Goal: Task Accomplishment & Management: Complete application form

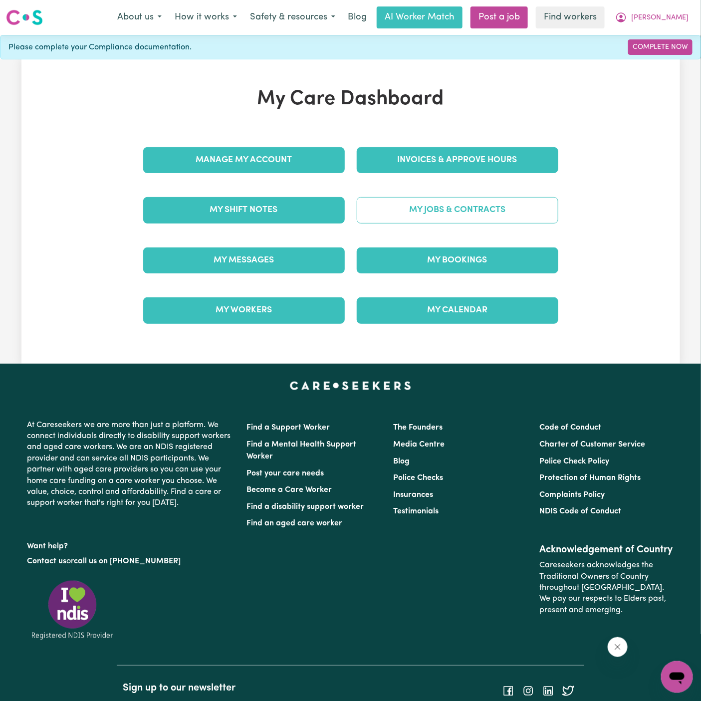
click at [467, 201] on link "My Jobs & Contracts" at bounding box center [458, 210] width 202 height 26
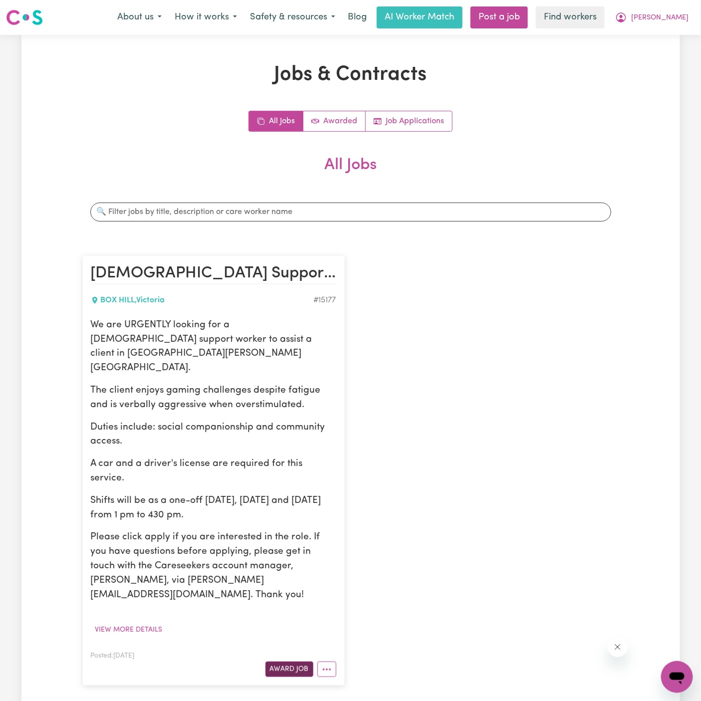
click at [301, 661] on button "Award Job" at bounding box center [289, 668] width 48 height 15
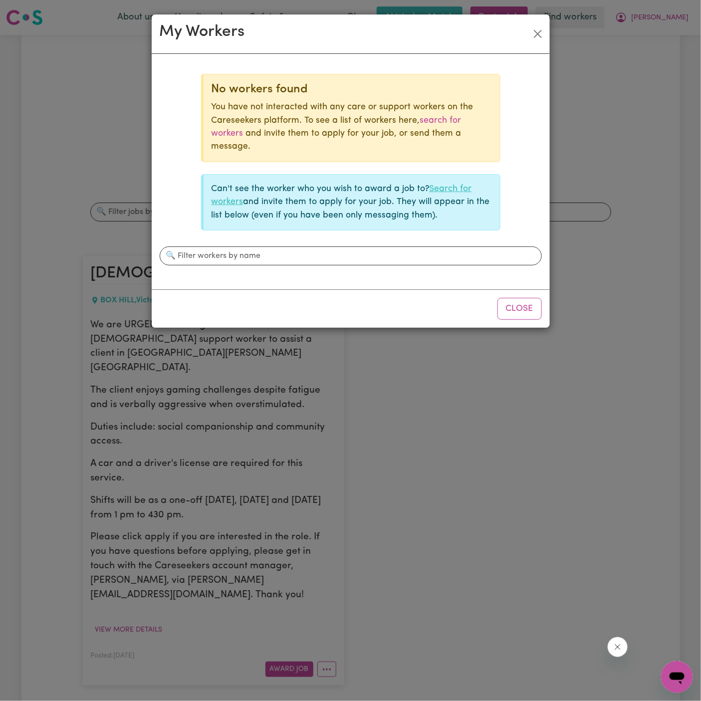
click at [445, 187] on link "Search for workers" at bounding box center [342, 195] width 260 height 21
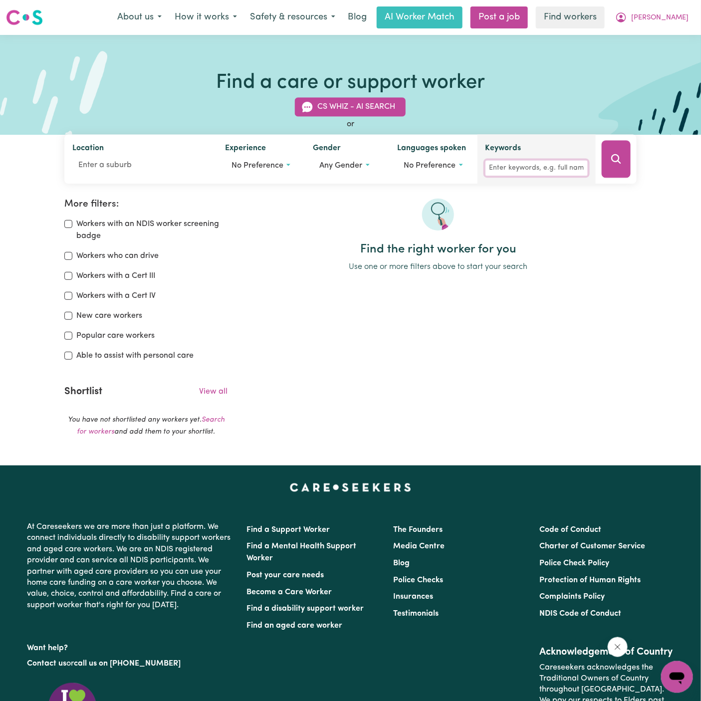
click at [498, 170] on input "Keywords" at bounding box center [536, 168] width 102 height 15
type input "wendy"
click at [605, 167] on button "Search" at bounding box center [616, 159] width 29 height 37
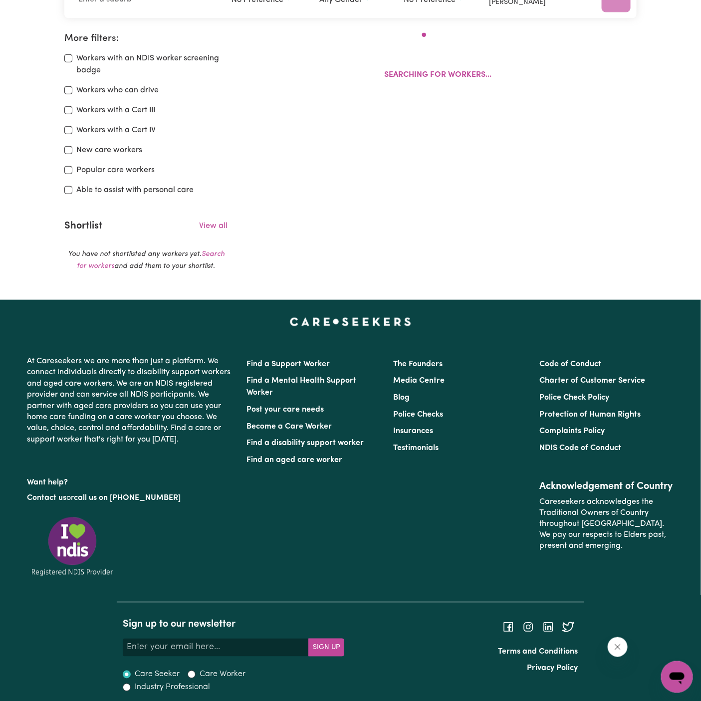
scroll to position [166, 0]
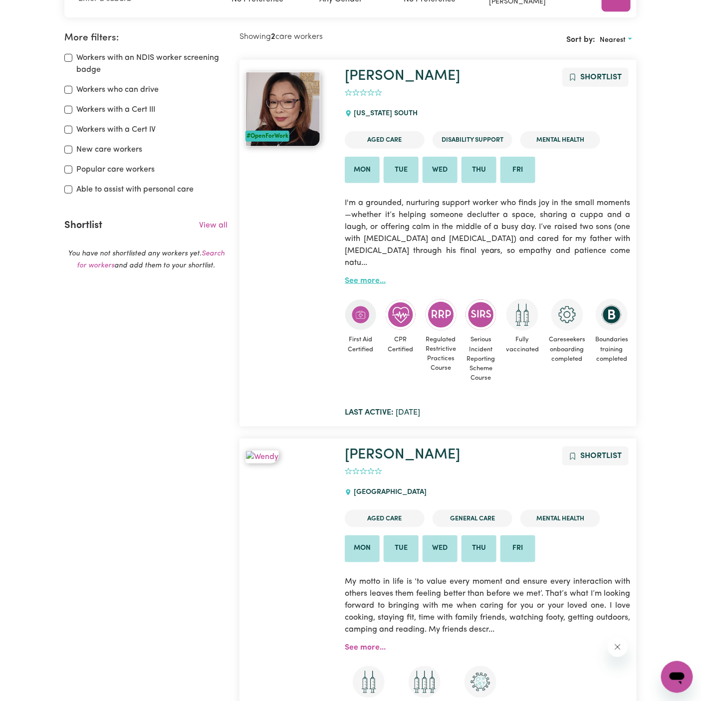
click at [364, 277] on link "See more..." at bounding box center [365, 281] width 41 height 8
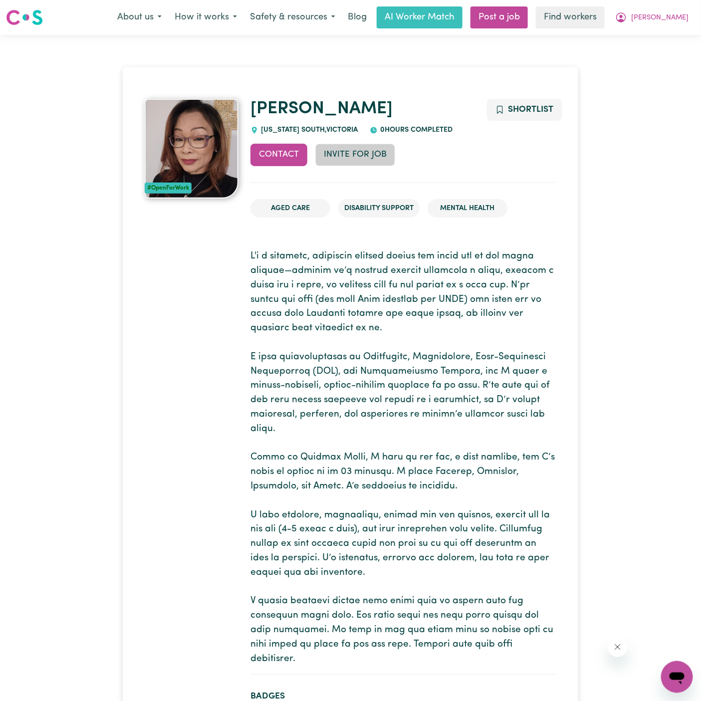
click at [344, 158] on button "Invite for Job" at bounding box center [355, 155] width 80 height 22
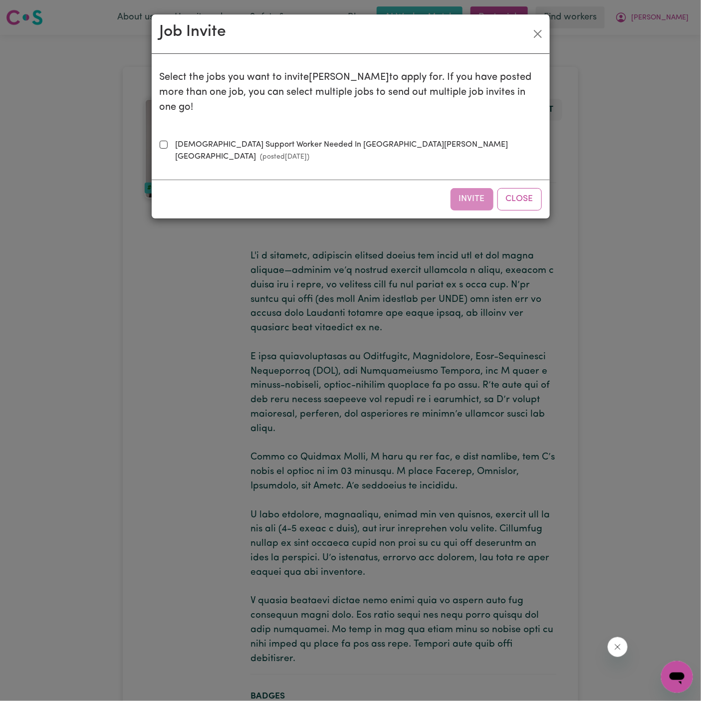
click at [284, 139] on label "Female Support Worker Needed In Box Hill, VIC (posted Oct 1 2025 )" at bounding box center [357, 151] width 370 height 24
click at [168, 141] on input "Female Support Worker Needed In Box Hill, VIC (posted Oct 1 2025 )" at bounding box center [164, 145] width 8 height 8
checkbox input "true"
click at [475, 188] on button "Invite" at bounding box center [471, 199] width 43 height 22
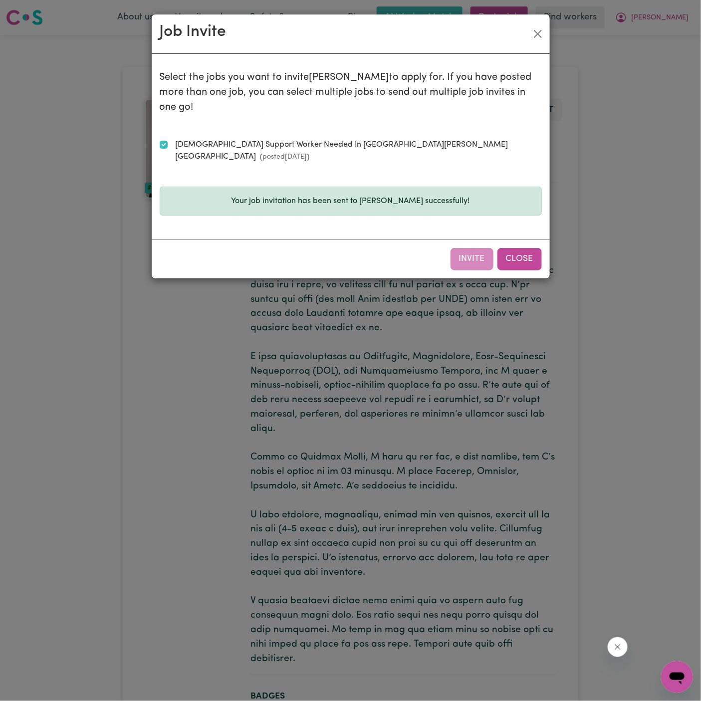
click at [525, 248] on button "Close" at bounding box center [519, 259] width 44 height 22
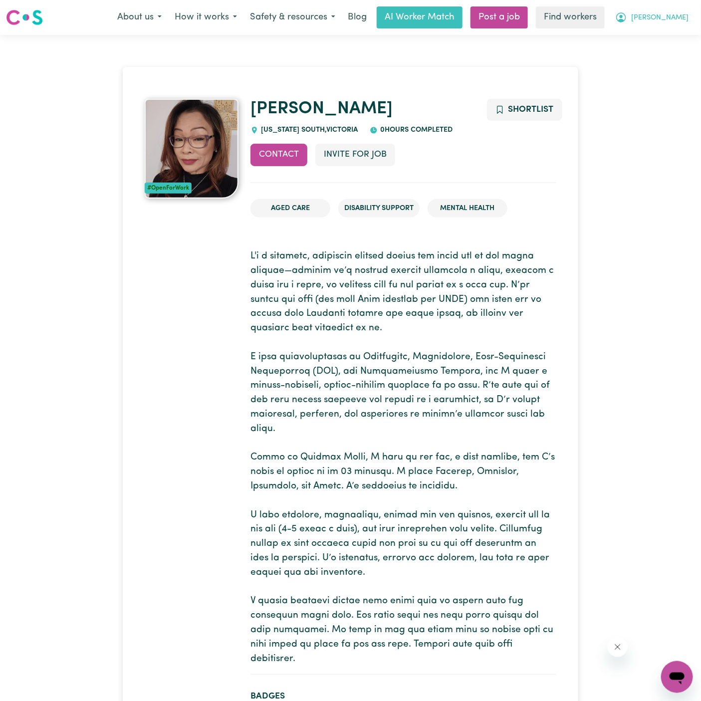
click at [681, 19] on span "[PERSON_NAME]" at bounding box center [659, 17] width 57 height 11
click at [674, 33] on link "My Dashboard" at bounding box center [655, 38] width 79 height 19
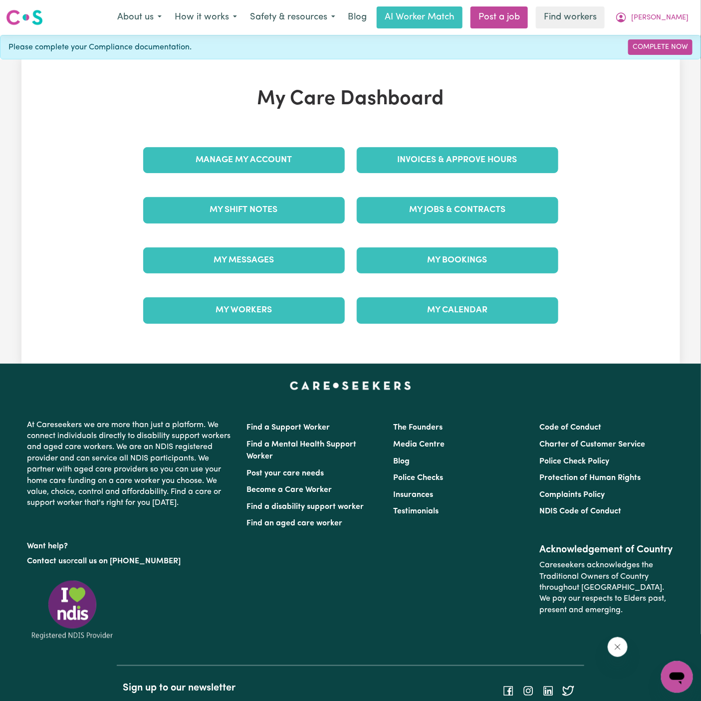
click at [475, 193] on div "My Jobs & Contracts" at bounding box center [457, 210] width 213 height 50
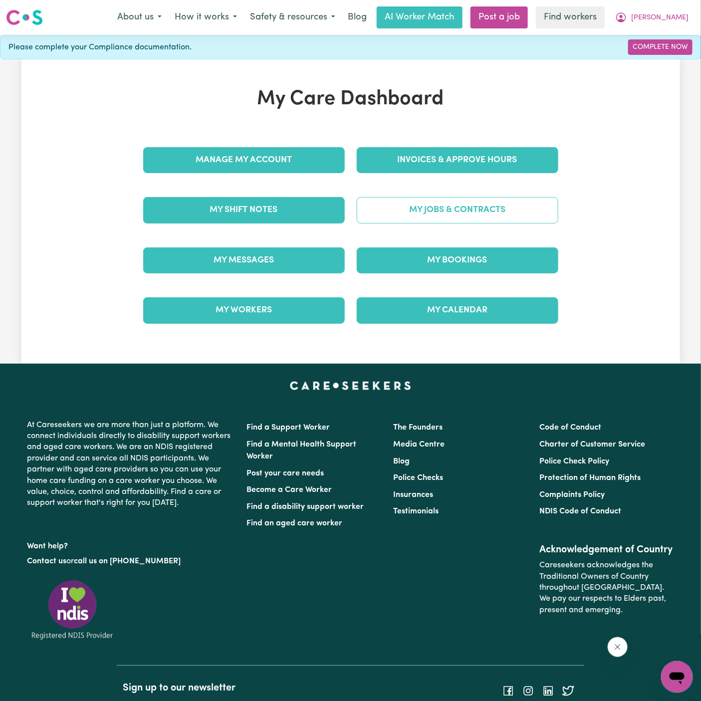
click at [476, 208] on link "My Jobs & Contracts" at bounding box center [458, 210] width 202 height 26
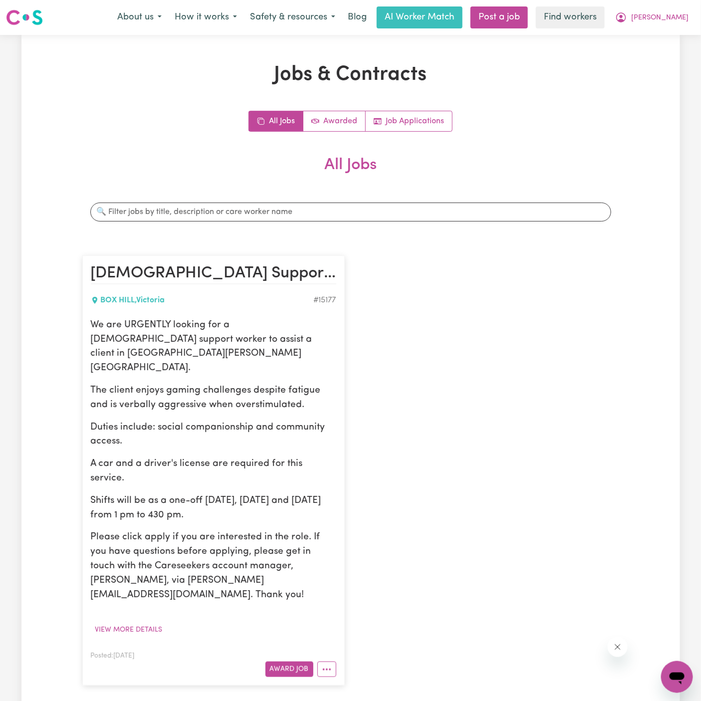
click at [284, 661] on div "Award Job" at bounding box center [213, 668] width 245 height 15
click at [286, 661] on button "Award Job" at bounding box center [289, 668] width 48 height 15
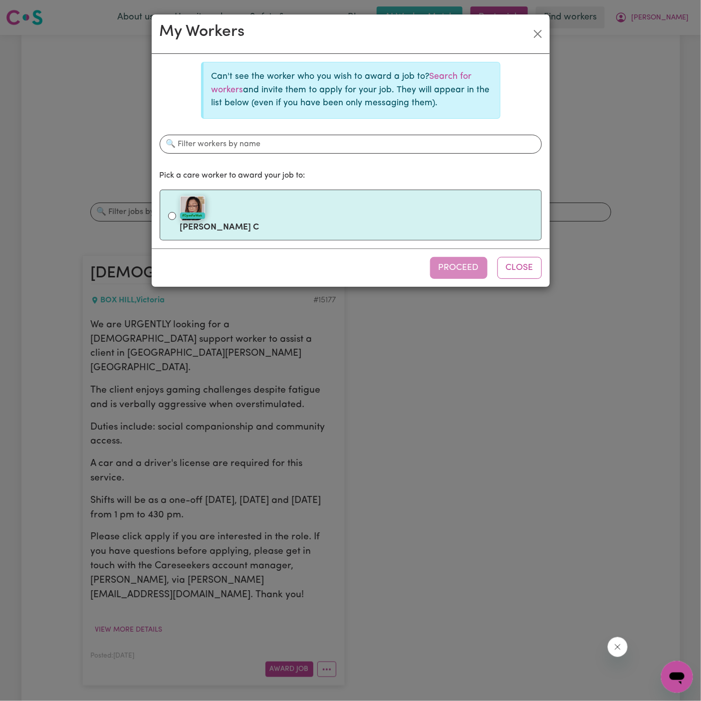
click at [336, 206] on div "#OpenForWork" at bounding box center [356, 208] width 353 height 25
click at [176, 212] on input "#OpenForWork Wendy C" at bounding box center [172, 216] width 8 height 8
radio input "true"
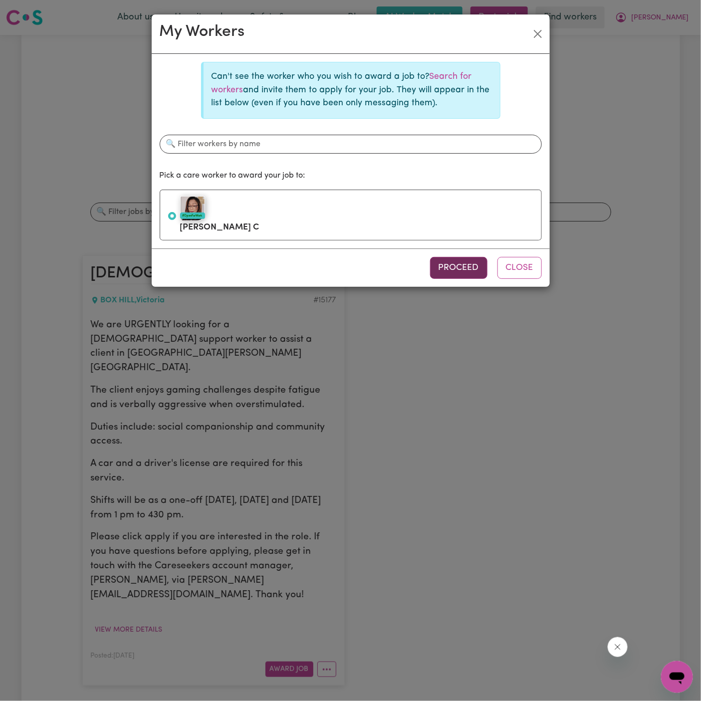
click at [456, 266] on button "Proceed" at bounding box center [458, 268] width 57 height 22
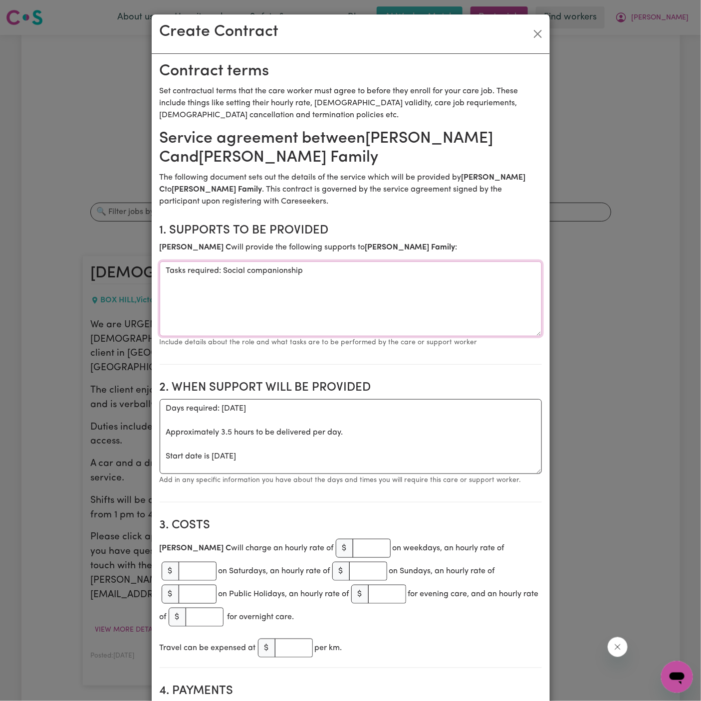
drag, startPoint x: 220, startPoint y: 271, endPoint x: 112, endPoint y: 273, distance: 108.3
click at [112, 273] on div "Create Contract Contract terms Set contractual terms that the care worker must …" at bounding box center [350, 350] width 701 height 701
click at [298, 285] on textarea "Social companionship" at bounding box center [351, 298] width 382 height 75
type textarea "Social companionship and community access"
click at [212, 446] on textarea "Days required: thursday Approximately 3.5 hours to be delivered per day. Start …" at bounding box center [351, 436] width 382 height 75
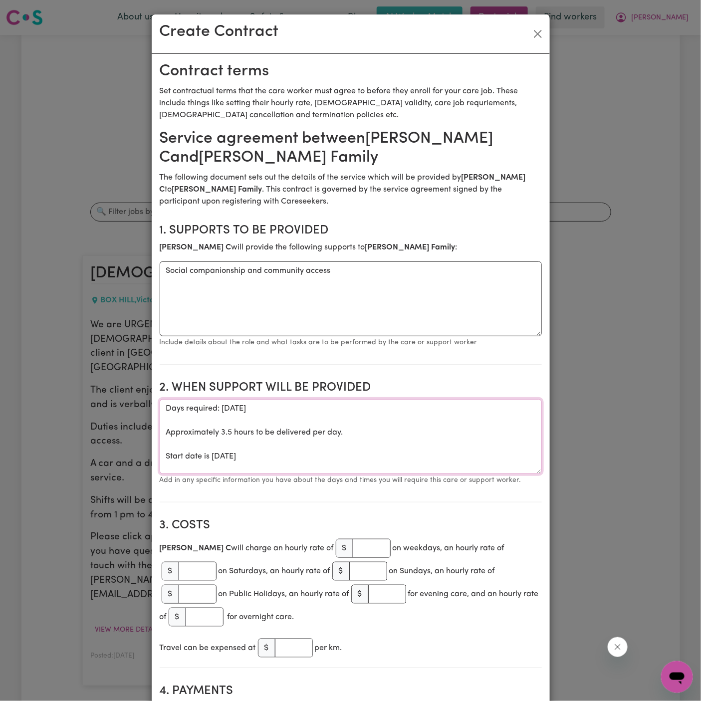
click at [212, 462] on textarea "Days required: thursday Approximately 3.5 hours to be delivered per day. Start …" at bounding box center [351, 436] width 382 height 75
click at [212, 461] on textarea "Days required: thursday Approximately 3.5 hours to be delivered per day. Start …" at bounding box center [351, 436] width 382 height 75
drag, startPoint x: 315, startPoint y: 455, endPoint x: 146, endPoint y: 405, distance: 176.9
click at [146, 405] on div "Create Contract Contract terms Set contractual terms that the care worker must …" at bounding box center [350, 350] width 701 height 701
click at [331, 431] on textarea "ONE OFF on below datesz/times:" at bounding box center [351, 436] width 382 height 75
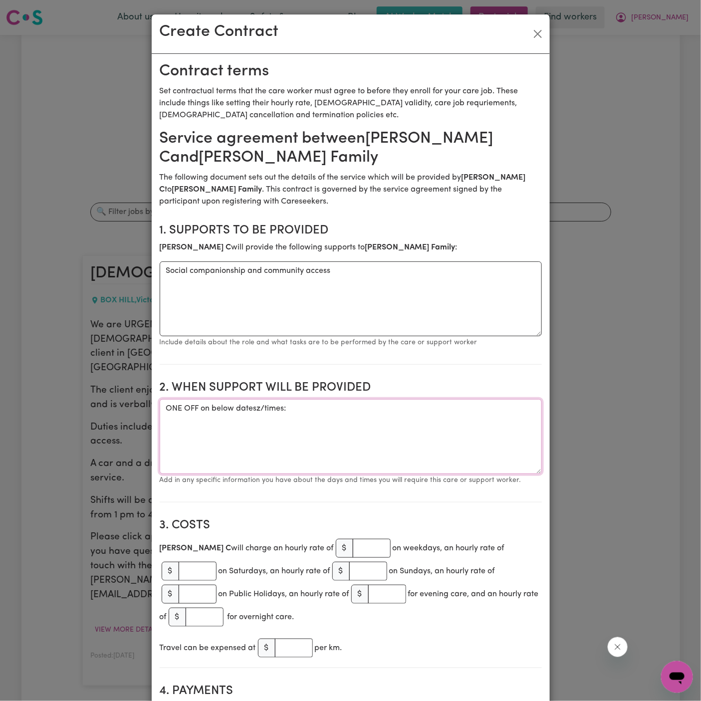
click at [258, 408] on textarea "ONE OFF on below datesz/times:" at bounding box center [351, 436] width 382 height 75
click at [357, 419] on textarea "ONE OFF on below dates/times:" at bounding box center [351, 436] width 382 height 75
paste textarea "Thursday 02/10 from 9 am to 1230 pm and Friday 10/10 from 1 pm to 430 pm"
click at [325, 419] on textarea "ONE OFF on below dates/times: Thursday 02/10 from 9 am to 1230 pm and Friday 10…" at bounding box center [351, 436] width 382 height 75
click at [358, 422] on textarea "ONE OFF on below dates/times: Thursday 02/10 from 9 am to 1230 pm and Friday 10…" at bounding box center [351, 436] width 382 height 75
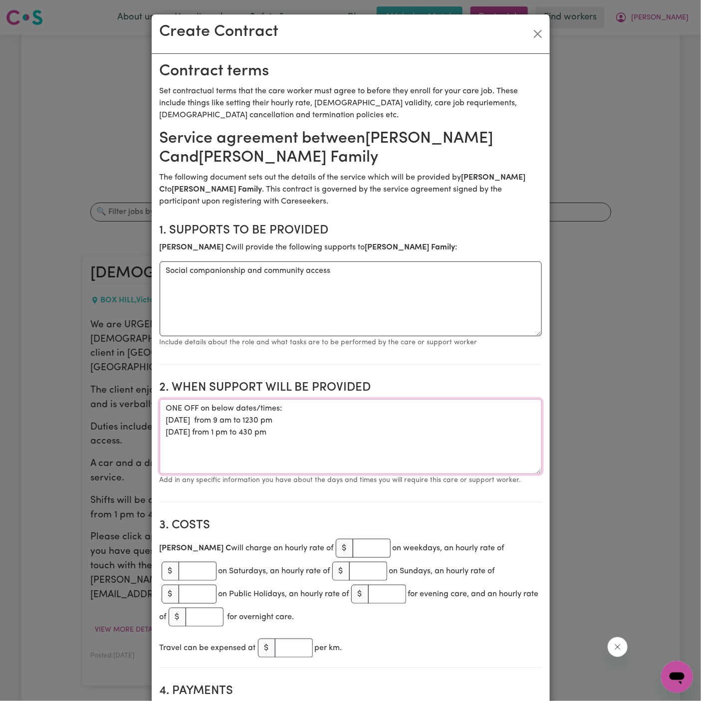
click at [220, 408] on textarea "ONE OFF on below dates/times: Thursday 02/10 from 9 am to 1230 pm Friday 10/10 …" at bounding box center [351, 436] width 382 height 75
click at [286, 440] on textarea "ONE OFF on the below dates/times: Thursday 02/10 from 9 am to 1230 pm Friday 10…" at bounding box center [351, 436] width 382 height 75
click at [313, 438] on textarea "ONE OFF on the below dates/times: Thursday 02/10 from 9 am to 1230 pm Friday 10…" at bounding box center [351, 436] width 382 height 75
click at [316, 433] on textarea "ONE OFF on the below dates/times: Thursday 02/10 from 9 am to 1230 pm Friday 10…" at bounding box center [351, 436] width 382 height 75
type textarea "ONE OFF on the below dates/times: Thursday 02/10 from 9 am to 1230 pm Friday 10…"
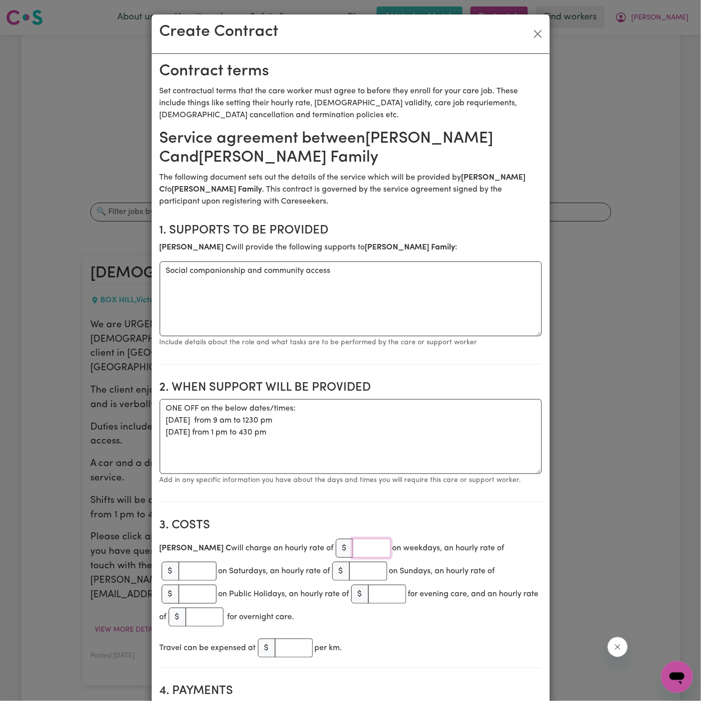
click at [353, 552] on input "number" at bounding box center [372, 548] width 38 height 19
type input "45"
click at [294, 639] on input "number" at bounding box center [294, 648] width 38 height 19
type input "1"
click at [359, 637] on div "Travel can be expensed at $ 1 per km." at bounding box center [351, 648] width 382 height 23
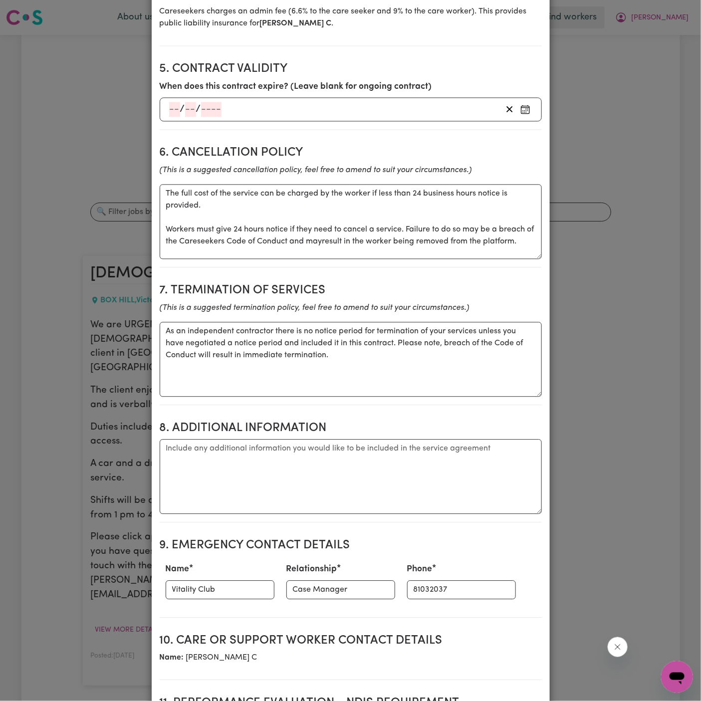
scroll to position [746, 0]
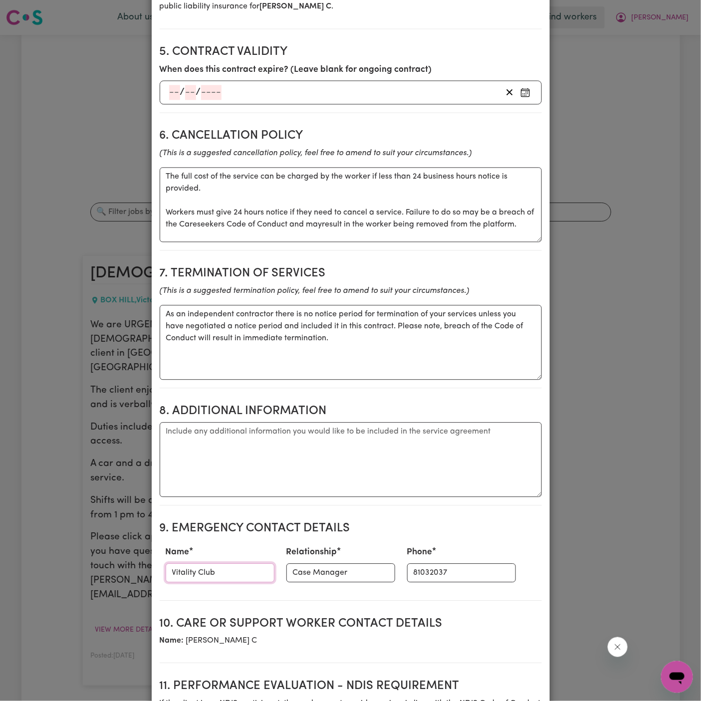
click at [241, 563] on input "Vitality Club" at bounding box center [220, 572] width 109 height 19
type input "Theresa"
click at [424, 563] on input "81032037" at bounding box center [461, 572] width 109 height 19
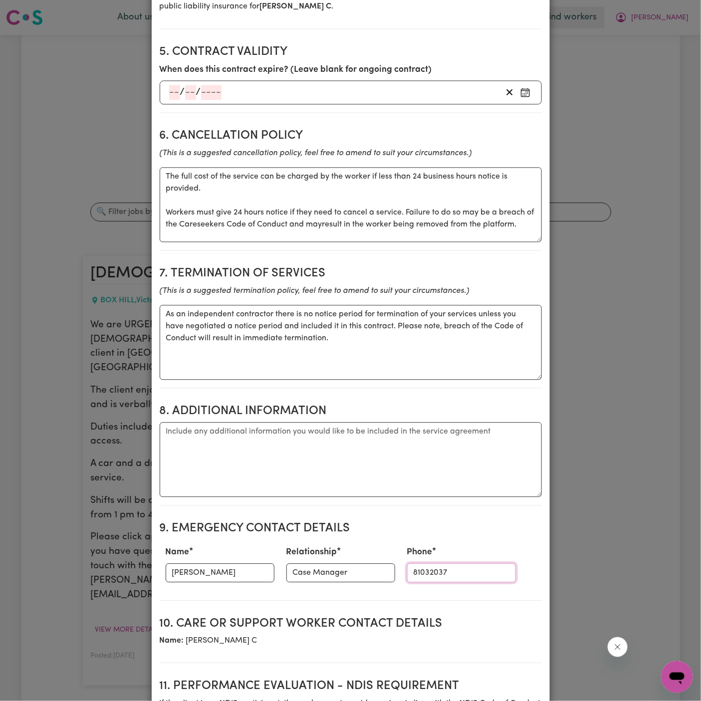
click at [424, 563] on input "81032037" at bounding box center [461, 572] width 109 height 19
paste input "(02) 4713 1801"
type input "(02) 4713 1801"
click at [222, 563] on input "Theresa" at bounding box center [220, 572] width 109 height 19
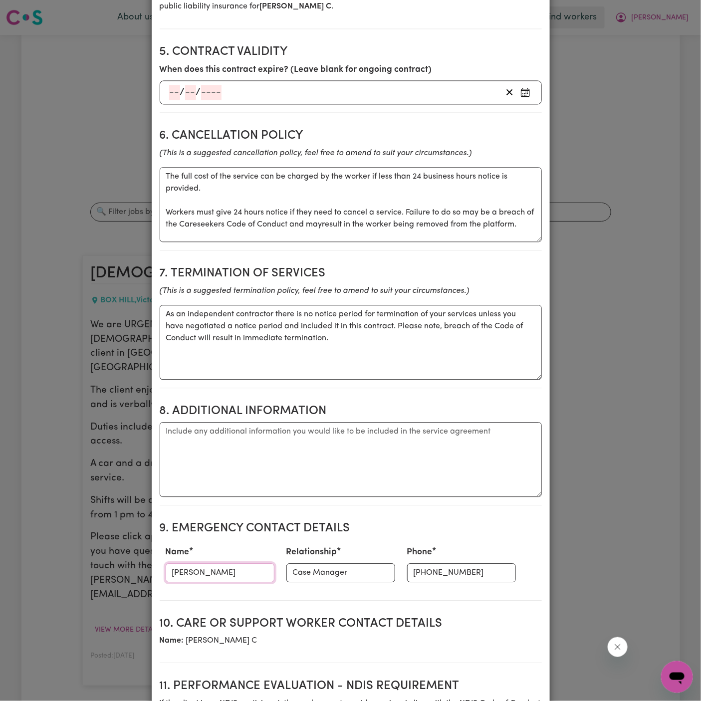
click at [222, 563] on input "Theresa" at bounding box center [220, 572] width 109 height 19
paste input "Sheridan Ross - Operations Manager"
drag, startPoint x: 178, startPoint y: 548, endPoint x: 299, endPoint y: 547, distance: 121.7
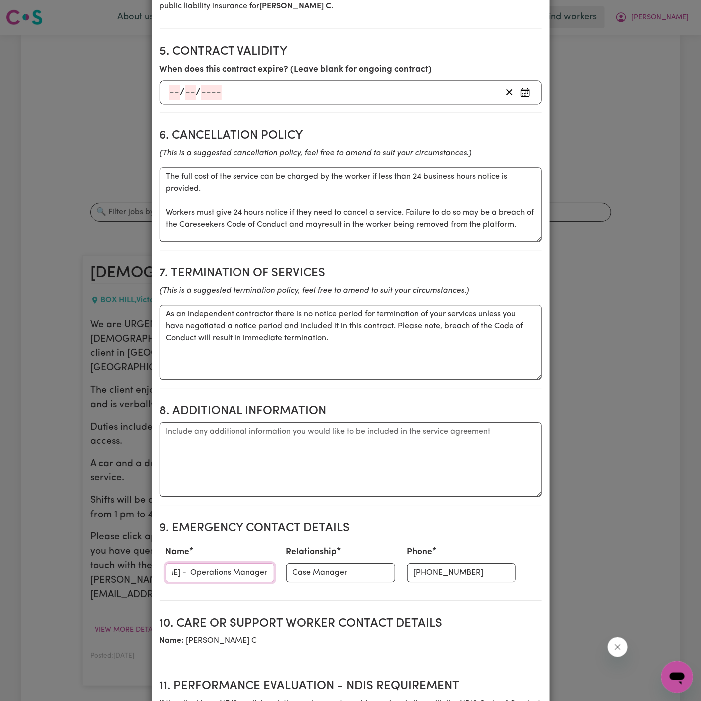
click at [299, 547] on div "Name Sheridan Ross - Operations Manager Relationship Case Manager Phone (02) 47…" at bounding box center [351, 564] width 382 height 44
type input "Sheridan Ross -"
click at [316, 563] on input "Case Manager" at bounding box center [340, 572] width 109 height 19
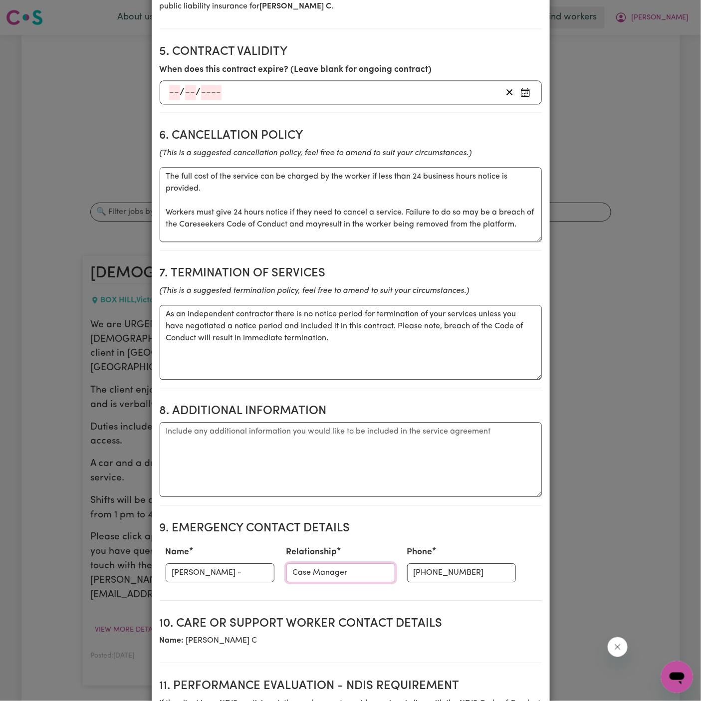
click at [316, 563] on input "Case Manager" at bounding box center [340, 572] width 109 height 19
paste input "Operations Manager"
type input "Operations Manager"
click at [241, 563] on input "Sheridan Ross -" at bounding box center [220, 572] width 109 height 19
type input "Sheridan Ross"
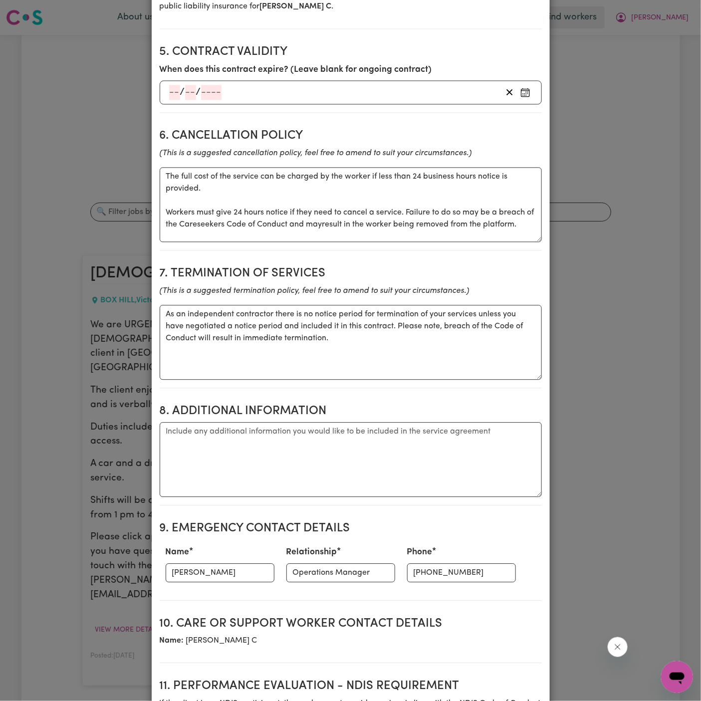
click at [397, 573] on section "9. Emergency Contact Details Name Sheridan Ross Relationship Operations Manager…" at bounding box center [351, 556] width 382 height 87
click at [252, 422] on textarea "Additional information" at bounding box center [351, 459] width 382 height 75
paste textarea "Box Hill VIC"
click at [193, 422] on textarea "Box Hill VIC" at bounding box center [351, 459] width 382 height 75
click at [234, 423] on textarea "Box Hill, VIC" at bounding box center [351, 459] width 382 height 75
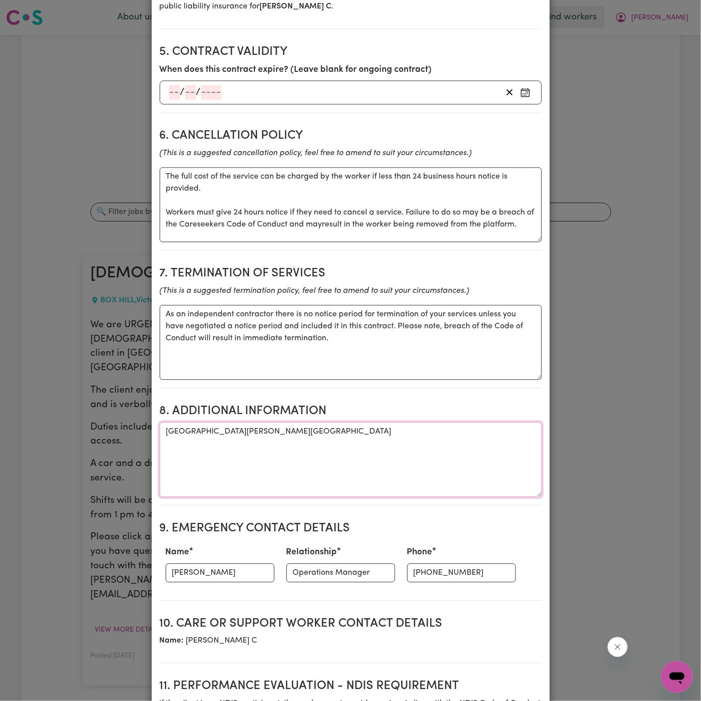
type textarea "Box Hill, VIC"
click at [260, 563] on input "Sheridan Ross" at bounding box center [220, 572] width 109 height 19
click at [279, 571] on section "9. Emergency Contact Details Name Sheridan Ross Relationship Operations Manager…" at bounding box center [351, 556] width 382 height 87
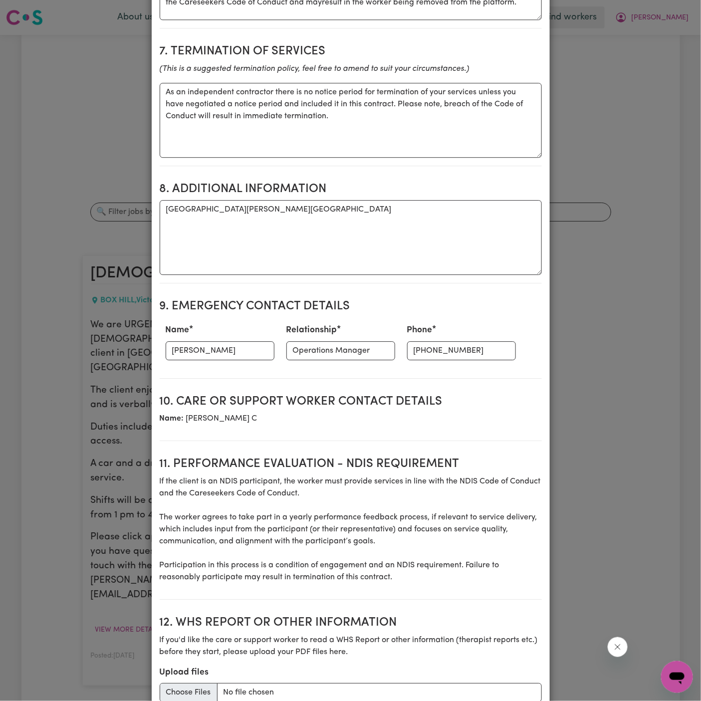
scroll to position [1023, 0]
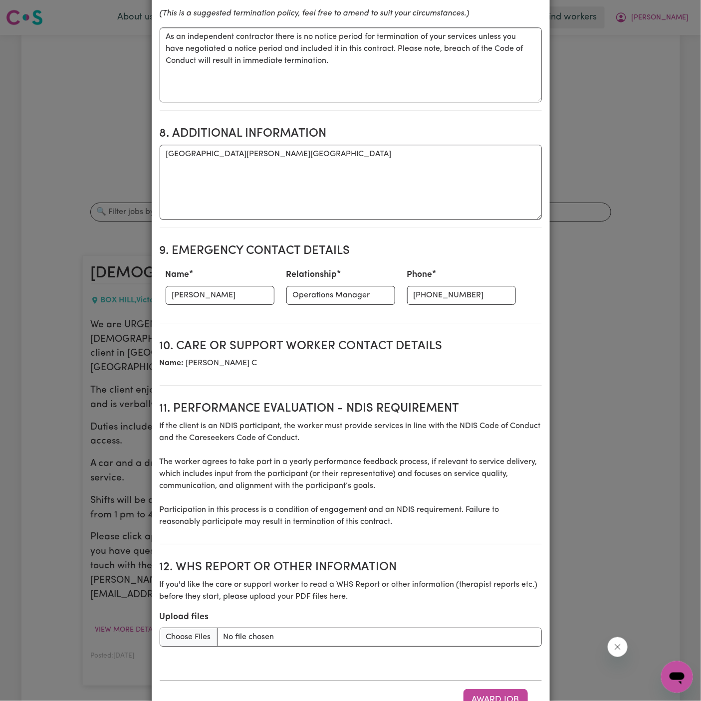
click at [536, 680] on div "Award Job" at bounding box center [351, 699] width 382 height 38
click at [505, 689] on button "Award Job" at bounding box center [495, 700] width 64 height 22
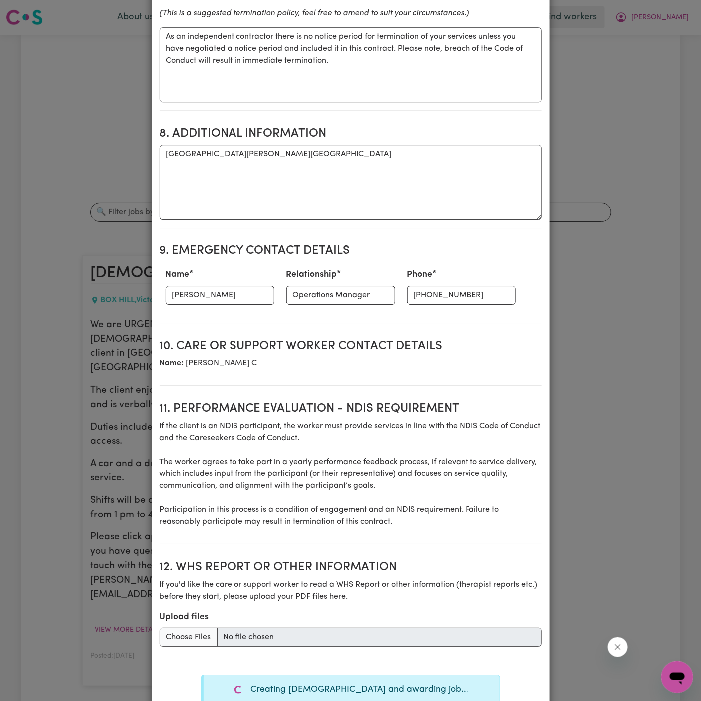
type textarea "Tasks required: Social companionship"
type textarea "Days required: thursday Approximately 3.5 hours to be delivered per day. Start …"
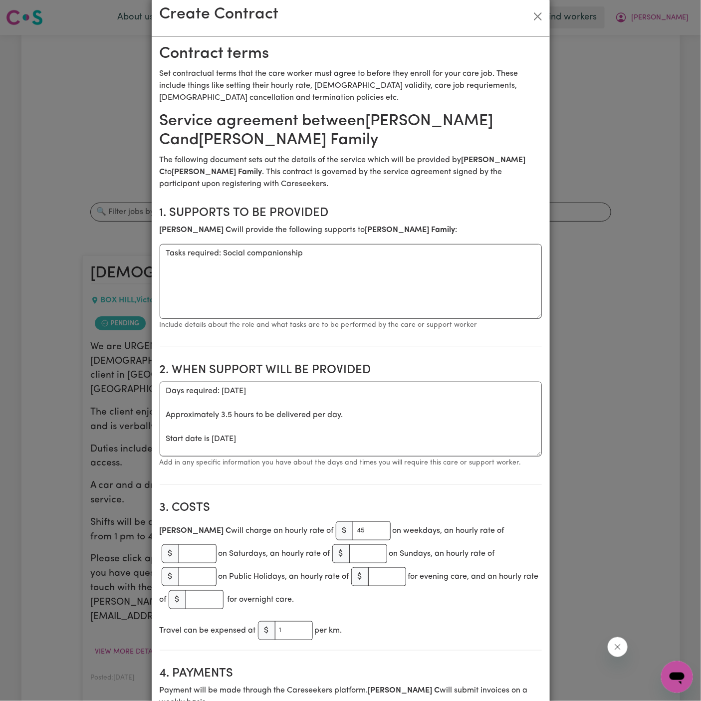
scroll to position [0, 0]
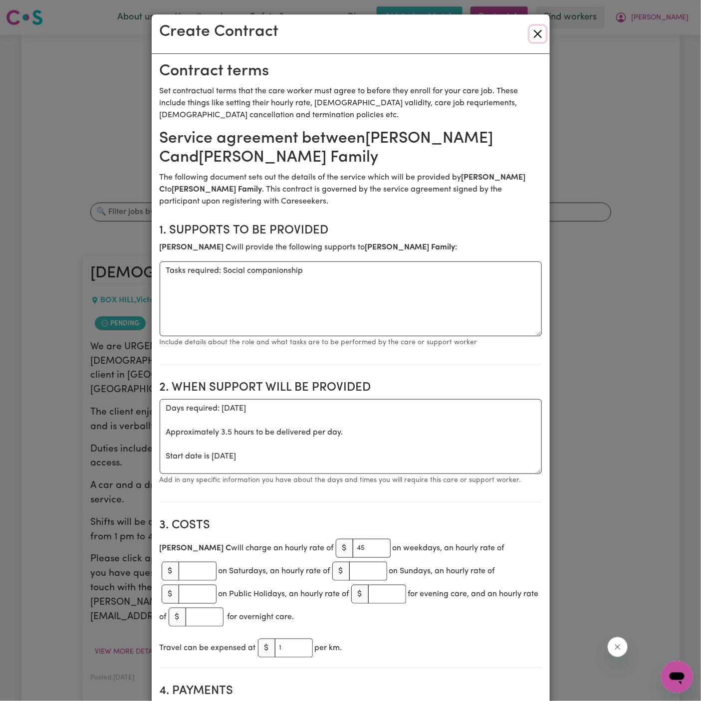
click at [536, 34] on button "Close" at bounding box center [538, 34] width 16 height 16
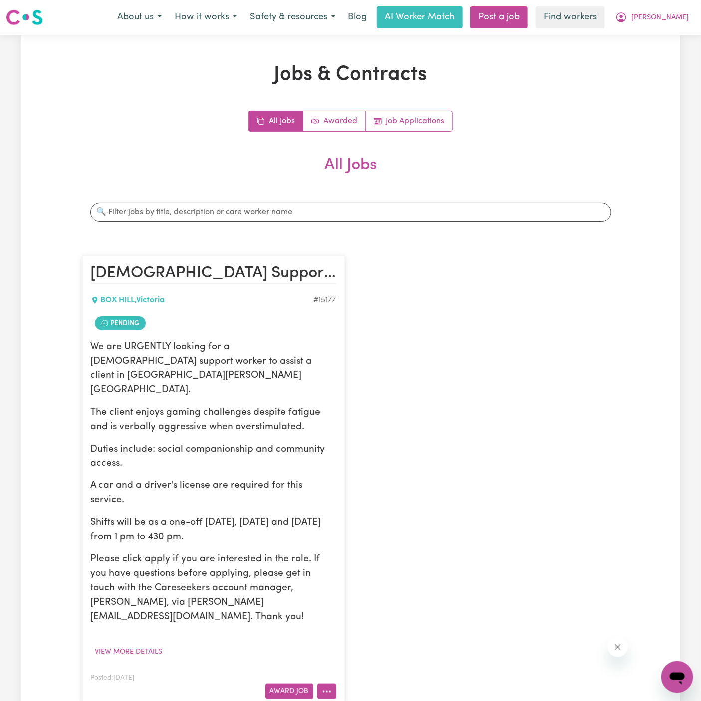
click at [331, 683] on button "More options" at bounding box center [326, 690] width 19 height 15
click at [378, 579] on link "Make Booking" at bounding box center [366, 589] width 97 height 20
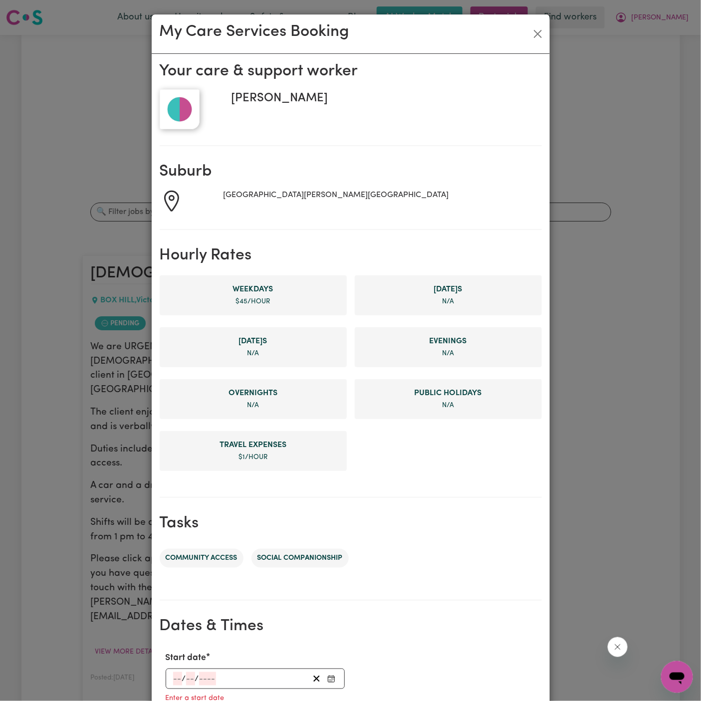
scroll to position [229, 0]
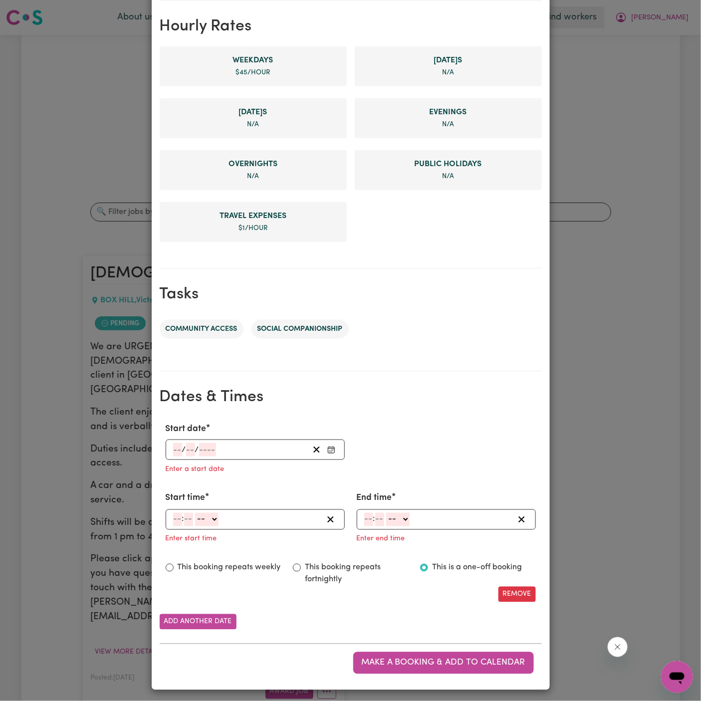
click at [181, 447] on input "number" at bounding box center [177, 449] width 9 height 13
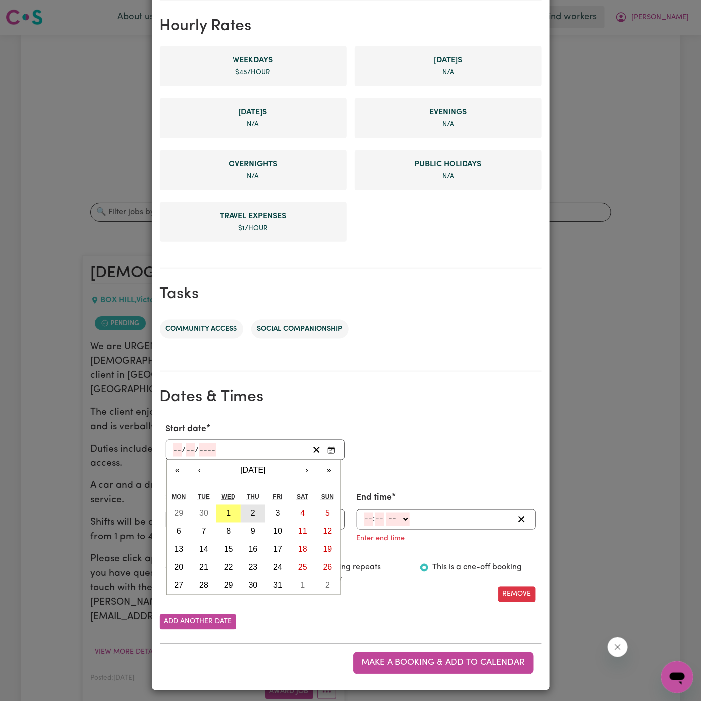
click at [247, 509] on button "2" at bounding box center [253, 514] width 25 height 18
type input "2025-10-02"
type input "2"
type input "10"
type input "2025"
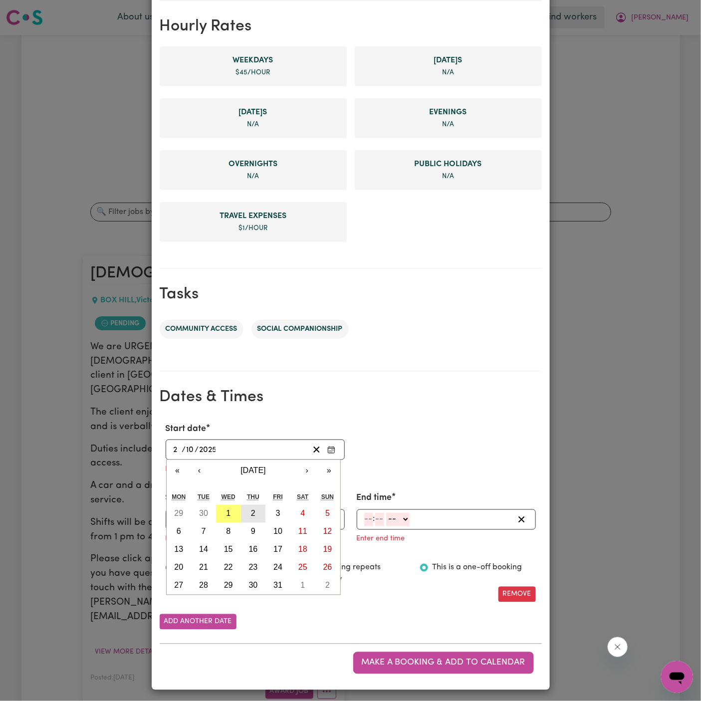
scroll to position [210, 0]
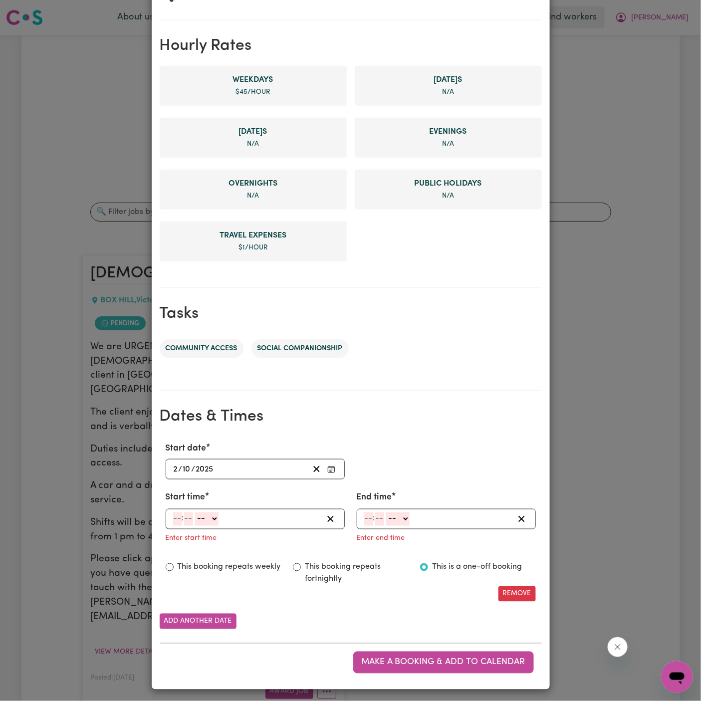
click at [176, 516] on input "number" at bounding box center [177, 518] width 9 height 13
type input "9"
type input "00"
click at [203, 517] on select "-- AM PM" at bounding box center [205, 518] width 23 height 13
select select "am"
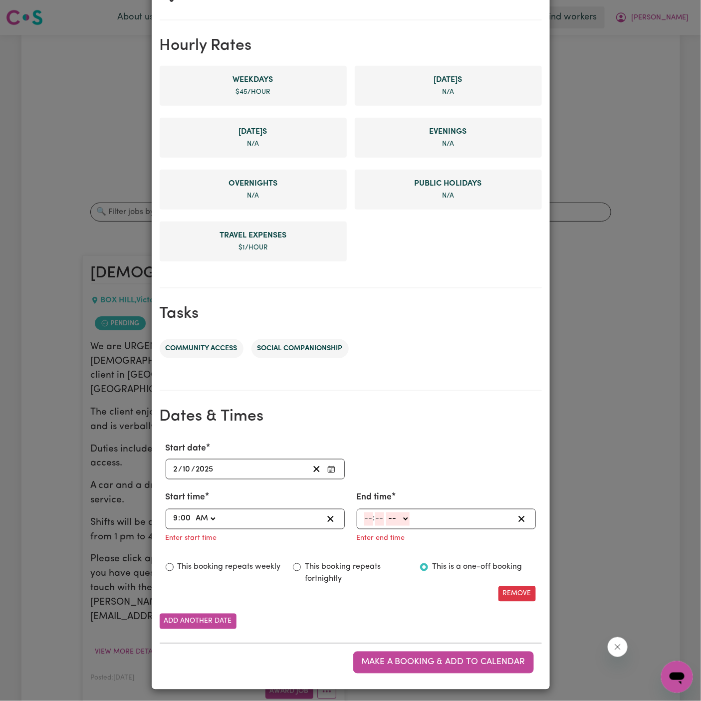
click at [194, 512] on select "-- AM PM" at bounding box center [205, 518] width 23 height 13
type input "09:00"
type input "0"
click at [366, 515] on input "number" at bounding box center [368, 518] width 9 height 13
type input "12"
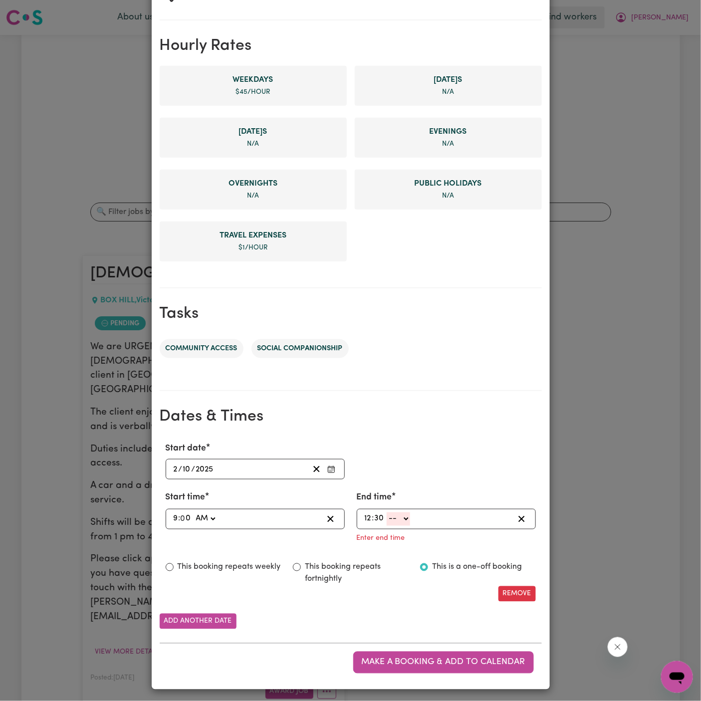
type input "30"
click at [394, 516] on select "-- AM PM" at bounding box center [398, 518] width 23 height 13
select select "pm"
click at [387, 526] on select "-- AM PM" at bounding box center [398, 518] width 23 height 13
type input "12:30"
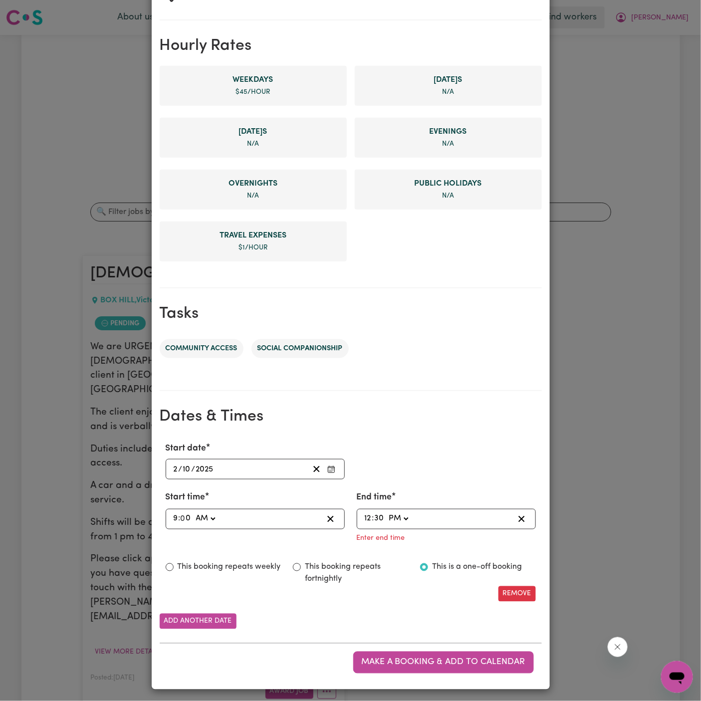
scroll to position [189, 0]
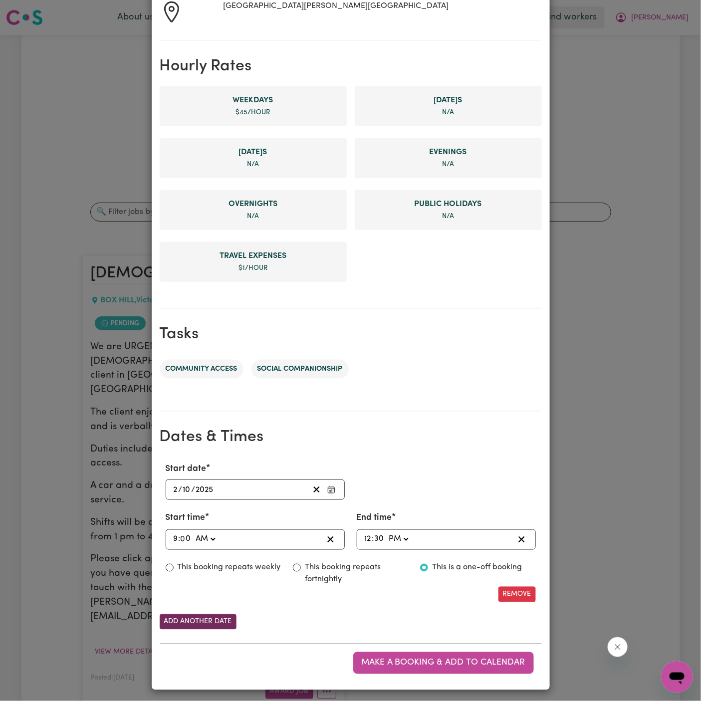
click at [219, 623] on button "Add another date" at bounding box center [198, 621] width 77 height 15
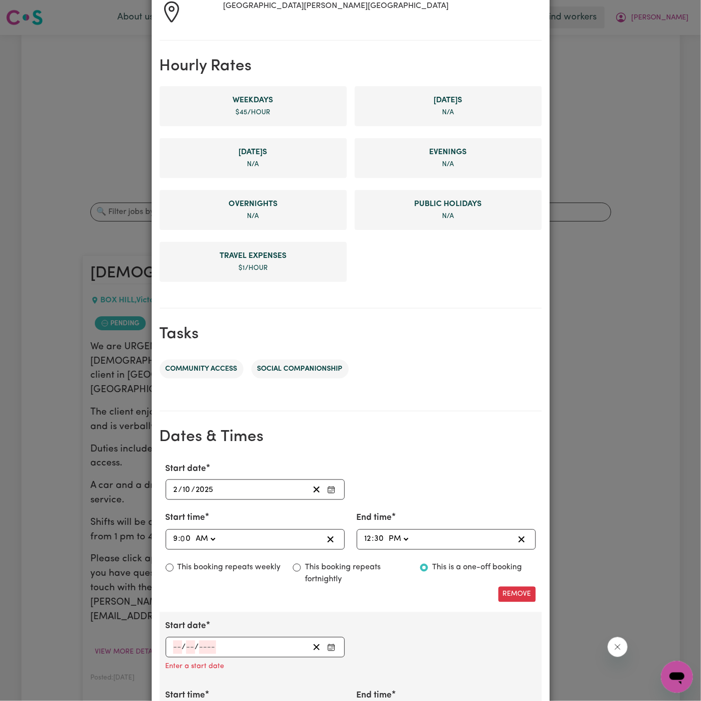
click at [178, 645] on input "number" at bounding box center [177, 646] width 9 height 13
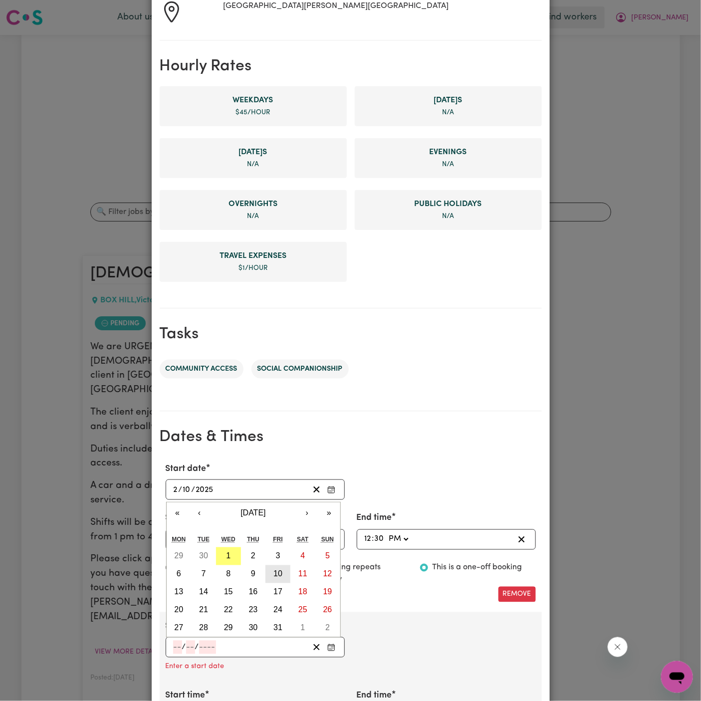
click at [282, 573] on button "10" at bounding box center [277, 574] width 25 height 18
type input "2025-10-10"
type input "10"
type input "2025"
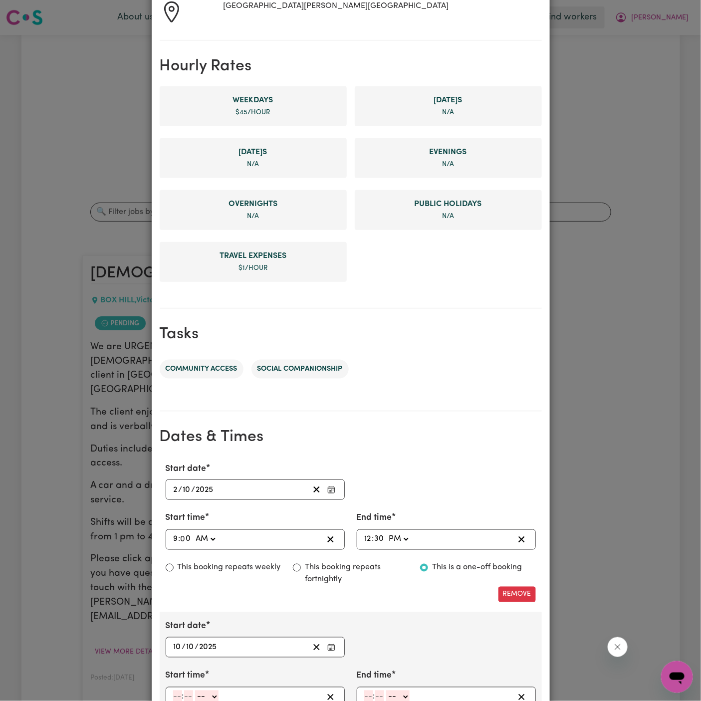
scroll to position [266, 0]
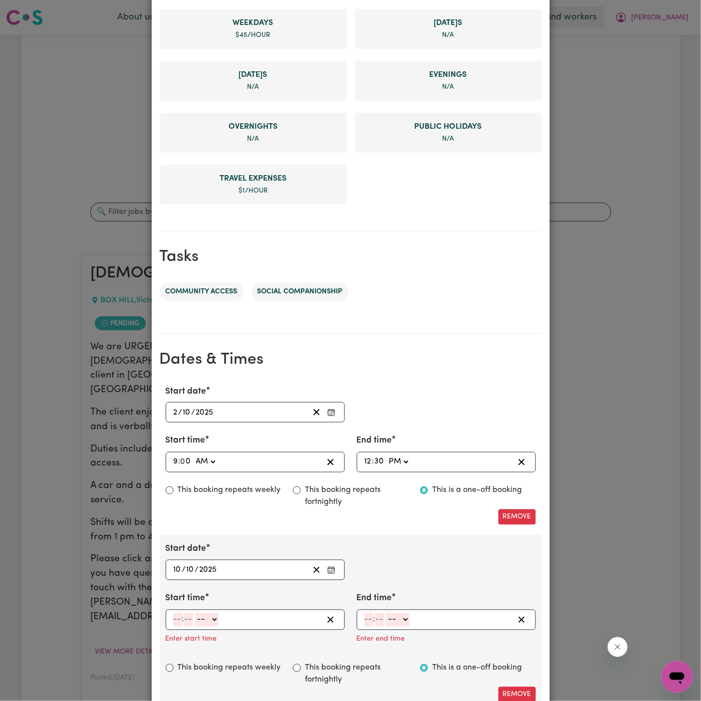
click at [178, 616] on input "number" at bounding box center [177, 619] width 9 height 13
type input "1"
click at [185, 617] on input "number" at bounding box center [184, 619] width 9 height 13
type input "00"
click at [197, 617] on select "-- AM PM" at bounding box center [204, 619] width 23 height 13
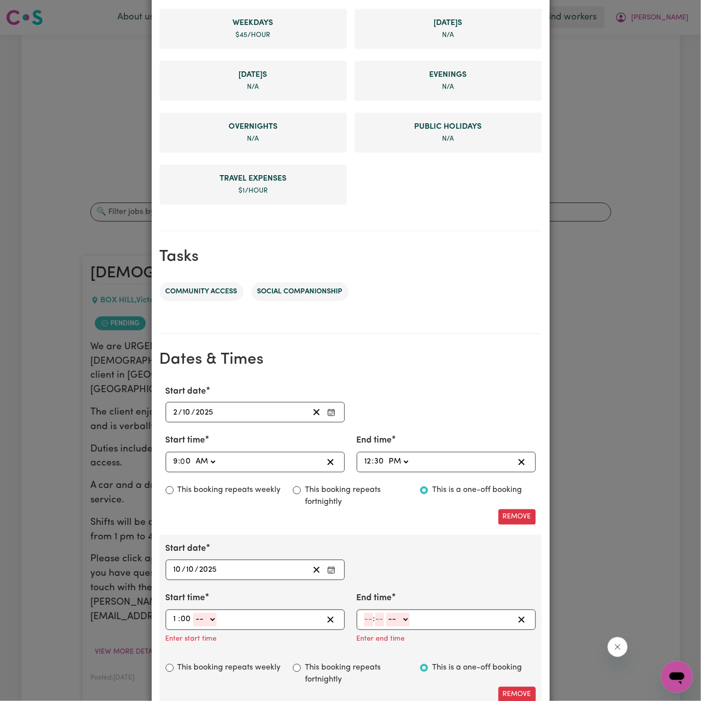
select select "am"
click at [193, 613] on select "-- AM PM" at bounding box center [204, 619] width 23 height 13
type input "01:00"
type input "0"
click at [372, 617] on input "number" at bounding box center [368, 619] width 9 height 13
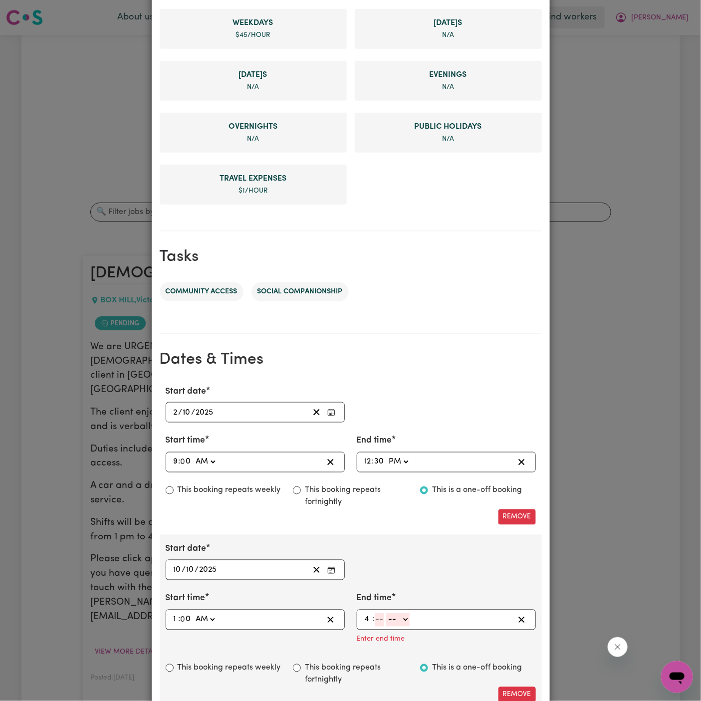
type input "4"
type input "30"
click at [398, 615] on select "-- AM PM" at bounding box center [396, 619] width 23 height 13
select select "pm"
click at [385, 613] on select "-- AM PM" at bounding box center [396, 619] width 23 height 13
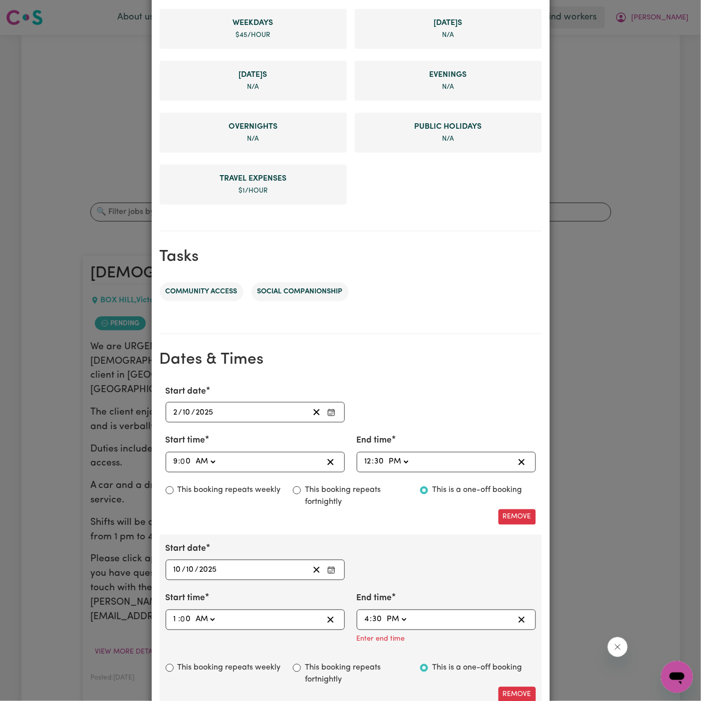
type input "16:30"
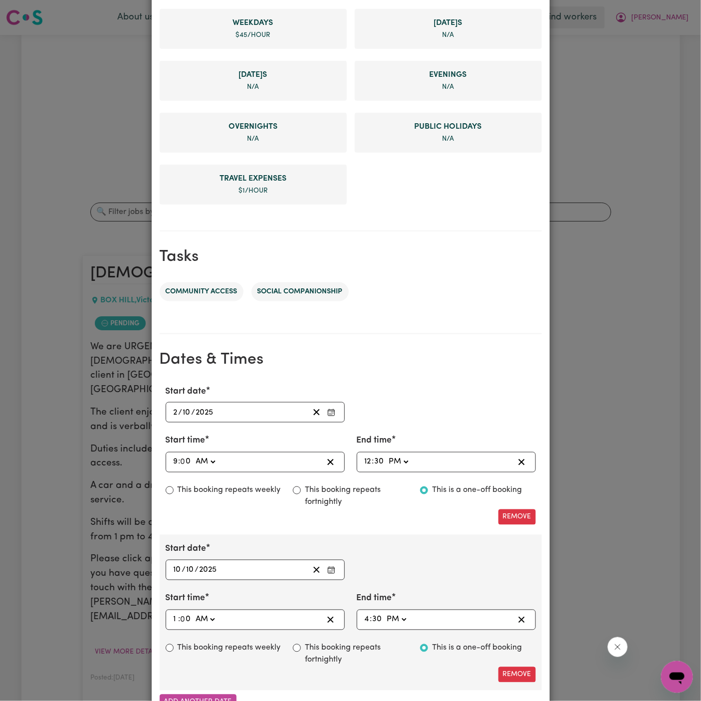
click at [415, 571] on div "Start date 2025-10-10 10 / 10 / 2025 « ‹ October 2025 › » Mon Tue Wed Thu Fri S…" at bounding box center [351, 561] width 382 height 37
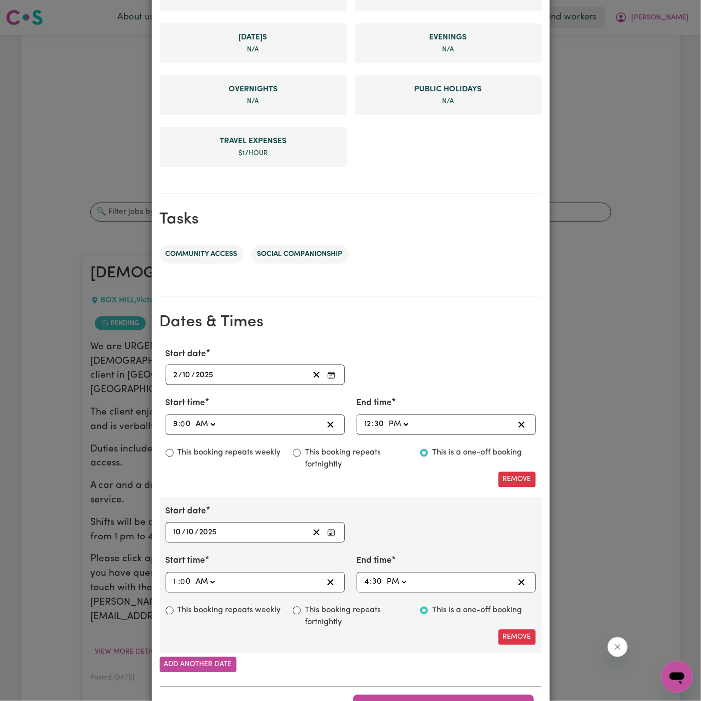
scroll to position [346, 0]
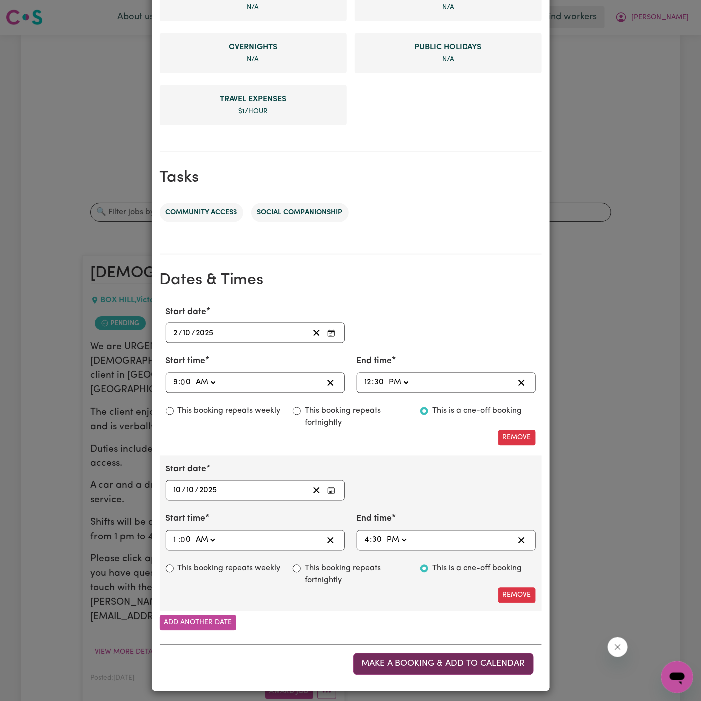
click at [450, 662] on span "Make a booking & add to calendar" at bounding box center [444, 663] width 164 height 8
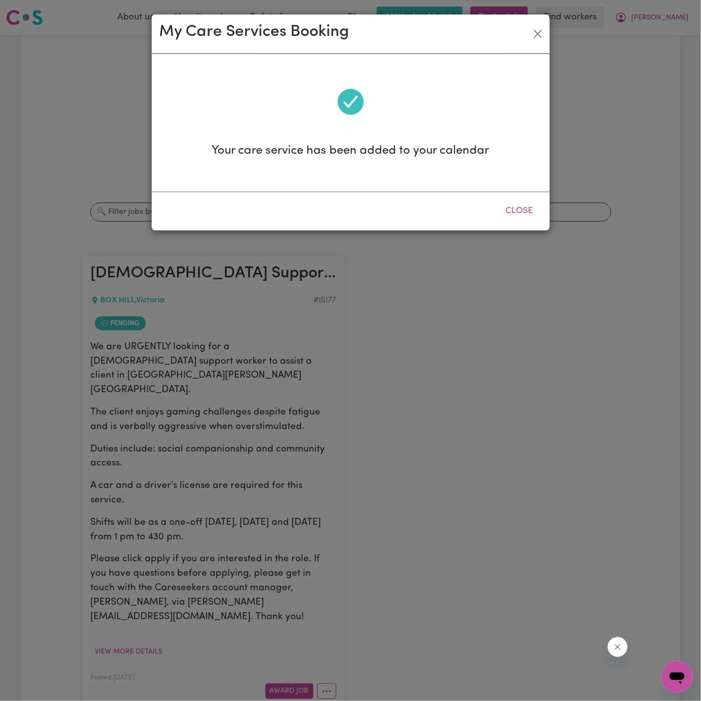
scroll to position [0, 0]
click at [528, 214] on button "Close" at bounding box center [519, 211] width 44 height 22
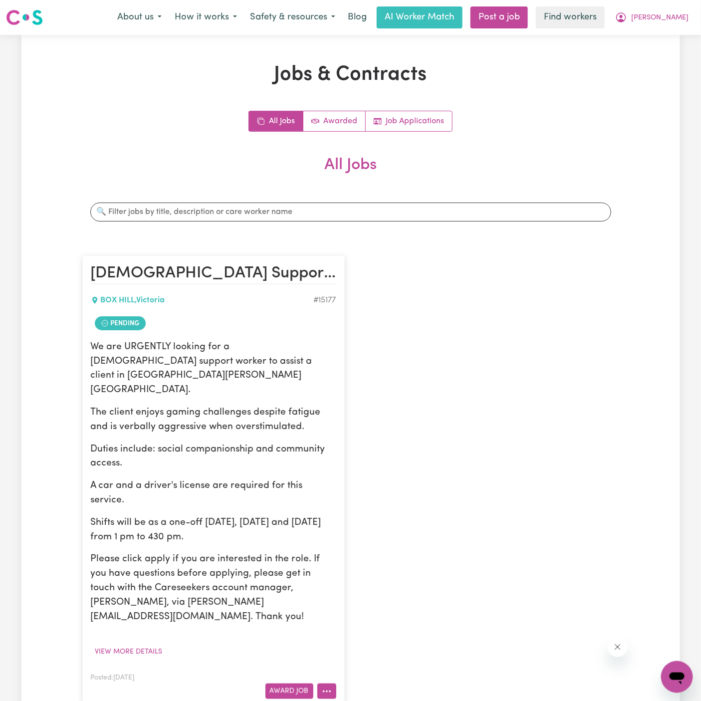
click at [323, 683] on button "More options" at bounding box center [326, 690] width 19 height 15
click at [351, 599] on link "Hide Job" at bounding box center [366, 609] width 97 height 20
click at [326, 686] on icon "More options" at bounding box center [327, 691] width 10 height 10
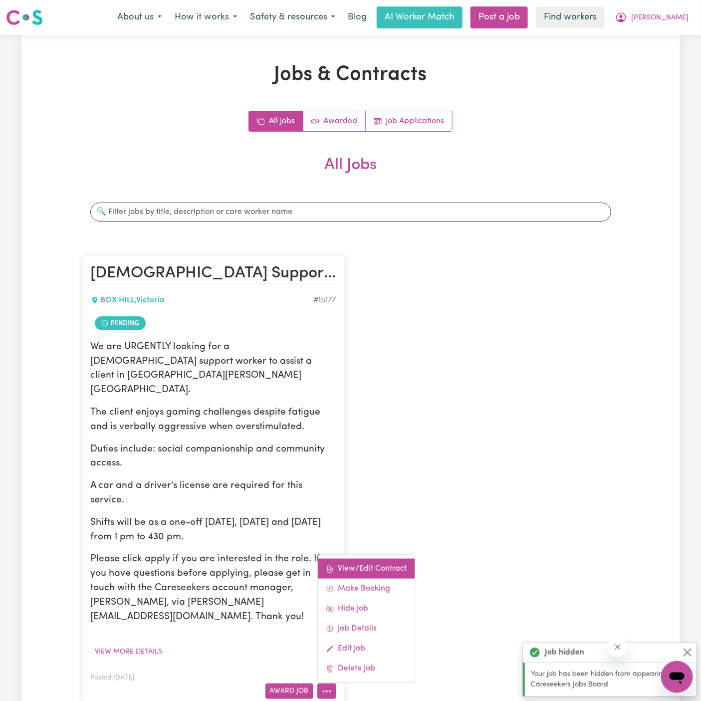
click at [366, 559] on link "View/Edit Contract" at bounding box center [366, 569] width 97 height 20
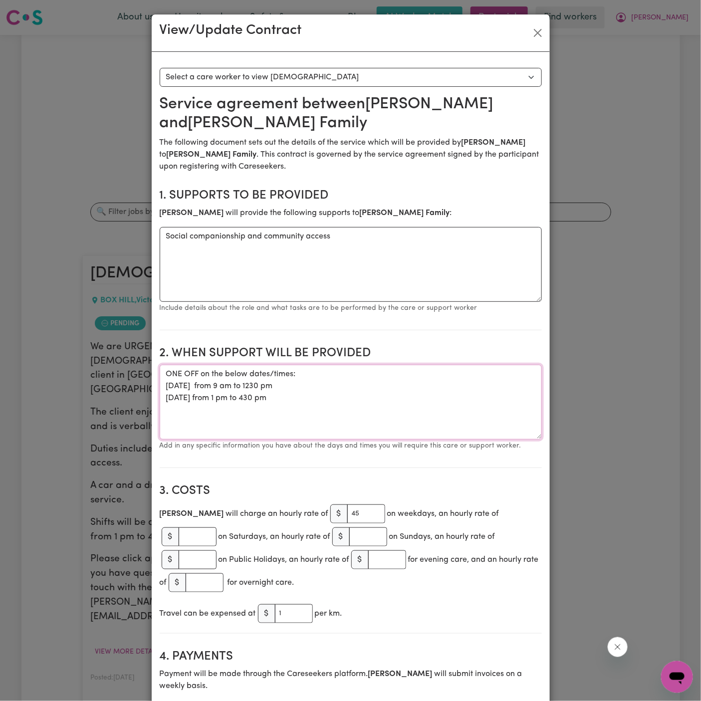
click at [337, 394] on textarea "ONE OFF on the below dates/times: Thursday 02/10 from 9 am to 1230 pm Friday 10…" at bounding box center [351, 402] width 382 height 75
drag, startPoint x: 299, startPoint y: 396, endPoint x: 161, endPoint y: 377, distance: 140.0
click at [161, 377] on textarea "ONE OFF on the below dates/times: Thursday 02/10 from 9 am to 1230 pm Friday 10…" at bounding box center [351, 402] width 382 height 75
click at [371, 367] on textarea "ONE OFF on the below dates/times: Thursday 02/10 from 9 am to 1230 pm Friday 10…" at bounding box center [351, 402] width 382 height 75
click at [402, 376] on textarea "ONE OFF on the below dates/times: Thursday 02/10 from 9 am to 1230 pm Friday 10…" at bounding box center [351, 402] width 382 height 75
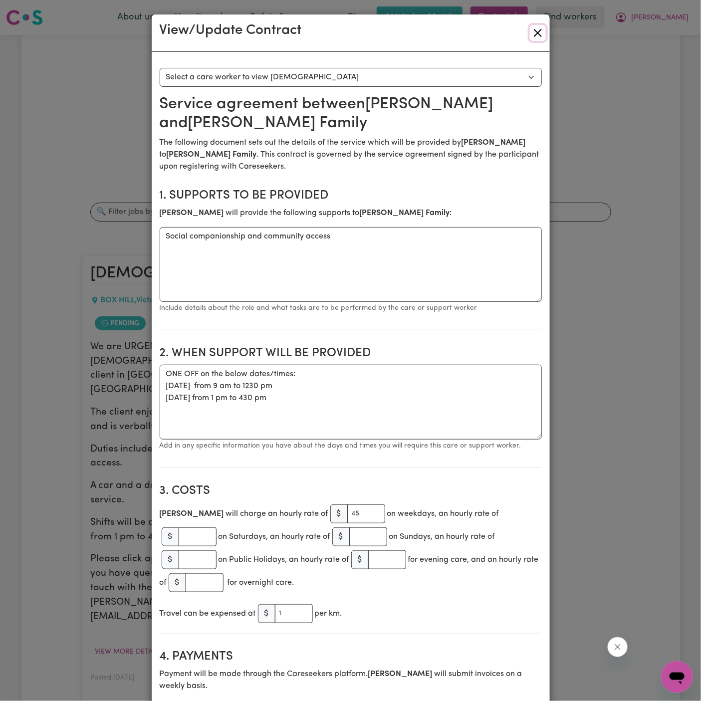
click at [540, 38] on button "Close" at bounding box center [538, 33] width 16 height 16
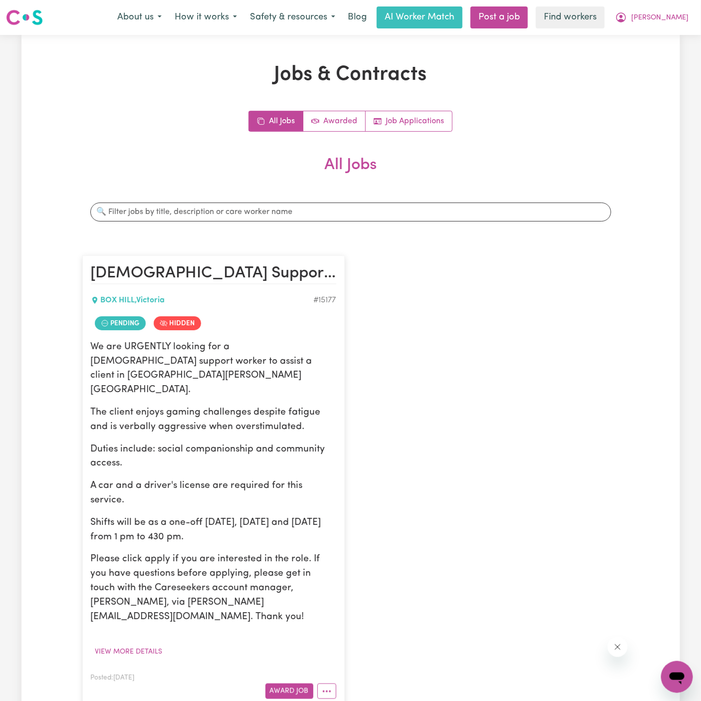
click at [575, 331] on div "Female Support Worker Needed In Box Hill, VIC BOX HILL , Victoria # 15177 Pendi…" at bounding box center [350, 481] width 549 height 472
click at [682, 17] on span "[PERSON_NAME]" at bounding box center [659, 17] width 57 height 11
click at [682, 30] on link "My Dashboard" at bounding box center [655, 38] width 79 height 19
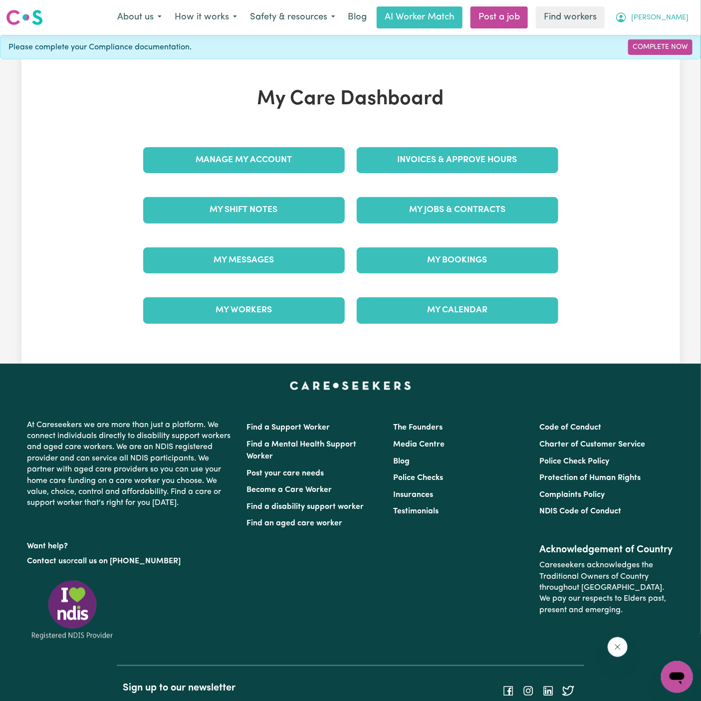
click at [682, 16] on span "[PERSON_NAME]" at bounding box center [659, 17] width 57 height 11
click at [681, 49] on link "Logout" at bounding box center [655, 57] width 79 height 19
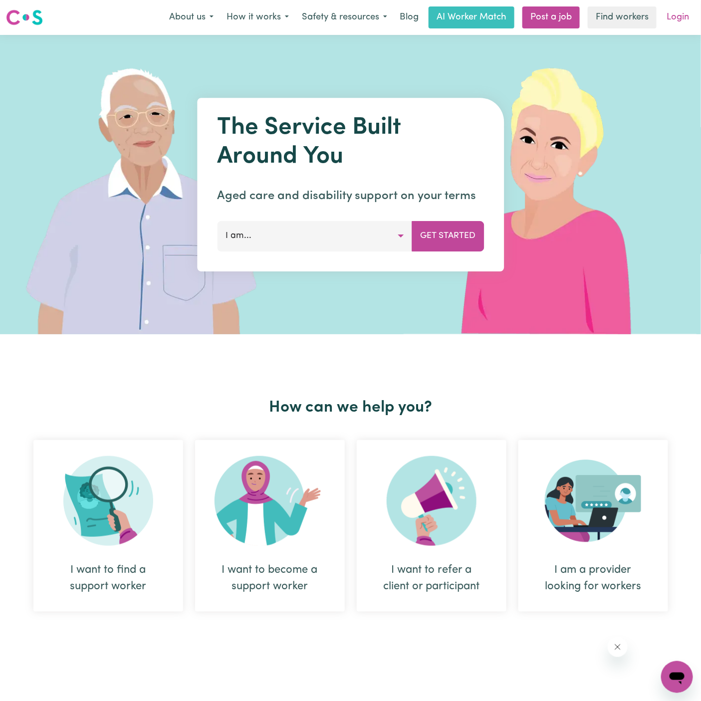
click at [680, 8] on link "Login" at bounding box center [677, 17] width 34 height 22
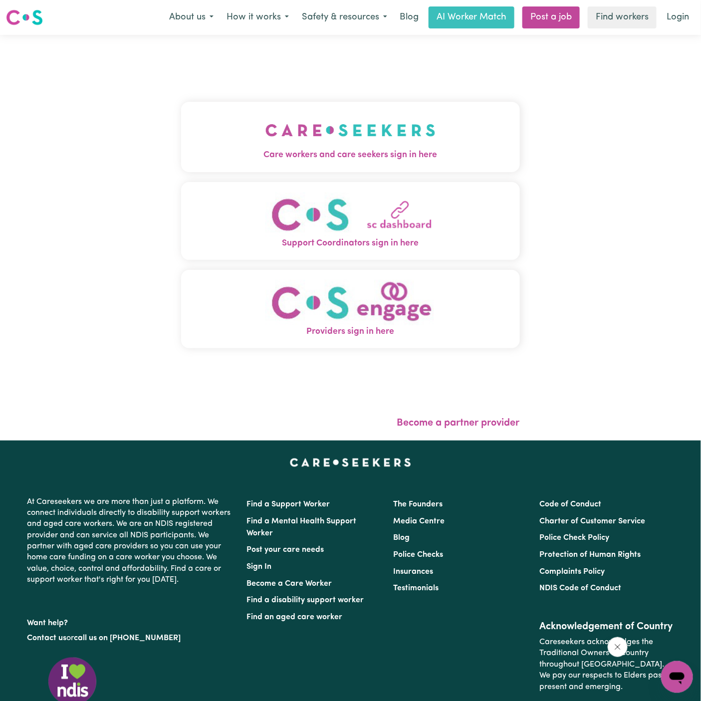
click at [276, 150] on span "Care workers and care seekers sign in here" at bounding box center [350, 155] width 339 height 13
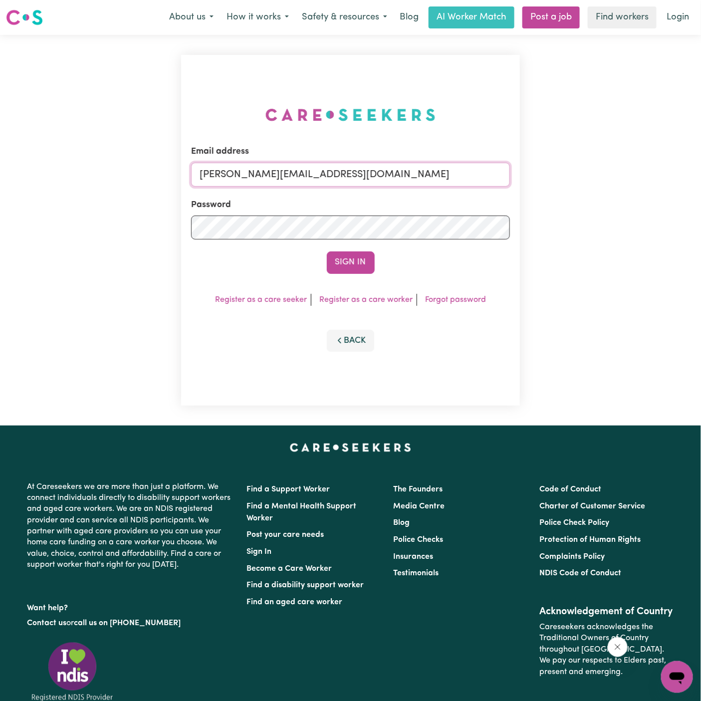
click at [439, 181] on input "[PERSON_NAME][EMAIL_ADDRESS][DOMAIN_NAME]" at bounding box center [350, 175] width 319 height 24
drag, startPoint x: 250, startPoint y: 175, endPoint x: 570, endPoint y: 176, distance: 319.8
click at [570, 176] on div "Email address superuser~JoanFergusonKNC@careseekers.com.au Password Sign In Reg…" at bounding box center [350, 230] width 701 height 391
click at [356, 259] on button "Sign In" at bounding box center [351, 262] width 48 height 22
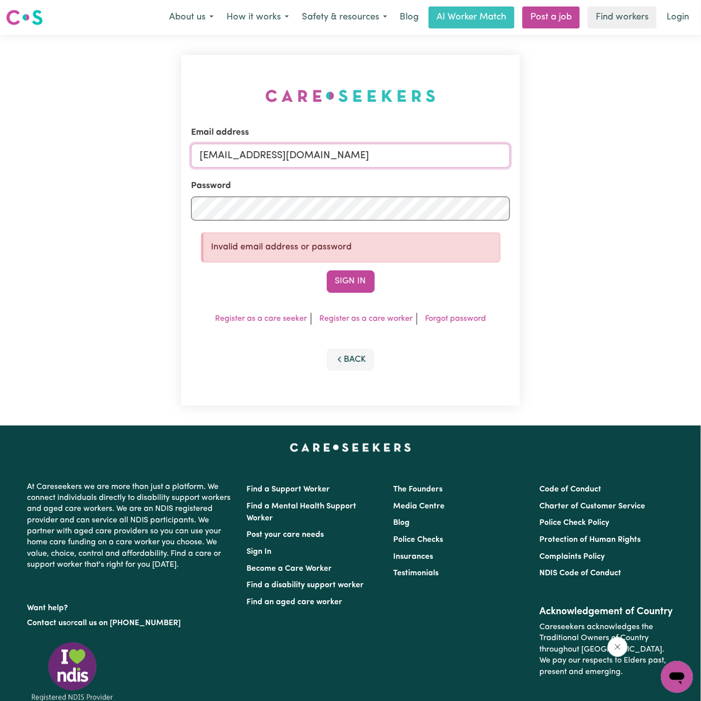
click at [308, 167] on input "superuser~AnneCraigCF@careseekers.com.au" at bounding box center [350, 156] width 319 height 24
drag, startPoint x: 276, startPoint y: 158, endPoint x: 573, endPoint y: 156, distance: 296.8
click at [573, 156] on div "Email address superuser~AnneCraigCF@careseekers.com.au Password Invalid email a…" at bounding box center [350, 230] width 701 height 391
type input "superuser~AnneLoechelCF@careseekers.com.au"
click at [365, 273] on button "Sign In" at bounding box center [351, 281] width 48 height 22
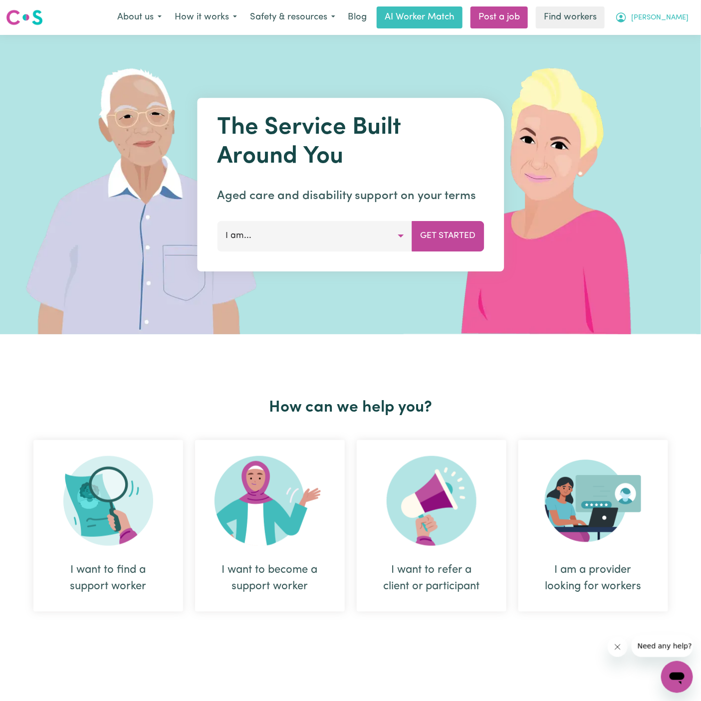
click at [679, 11] on button "[PERSON_NAME]" at bounding box center [652, 17] width 86 height 21
click at [670, 55] on link "Logout" at bounding box center [655, 57] width 79 height 19
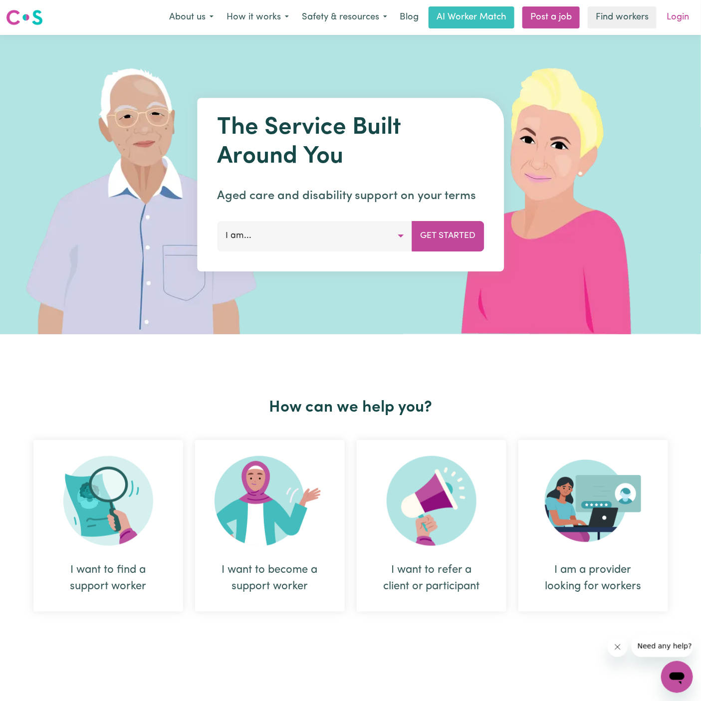
click at [689, 15] on link "Login" at bounding box center [677, 17] width 34 height 22
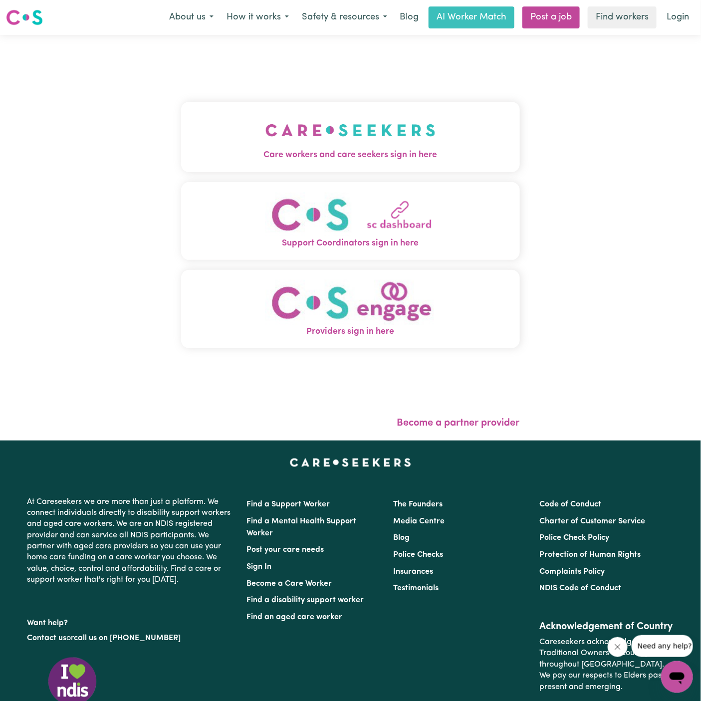
click at [372, 108] on button "Care workers and care seekers sign in here" at bounding box center [350, 137] width 339 height 70
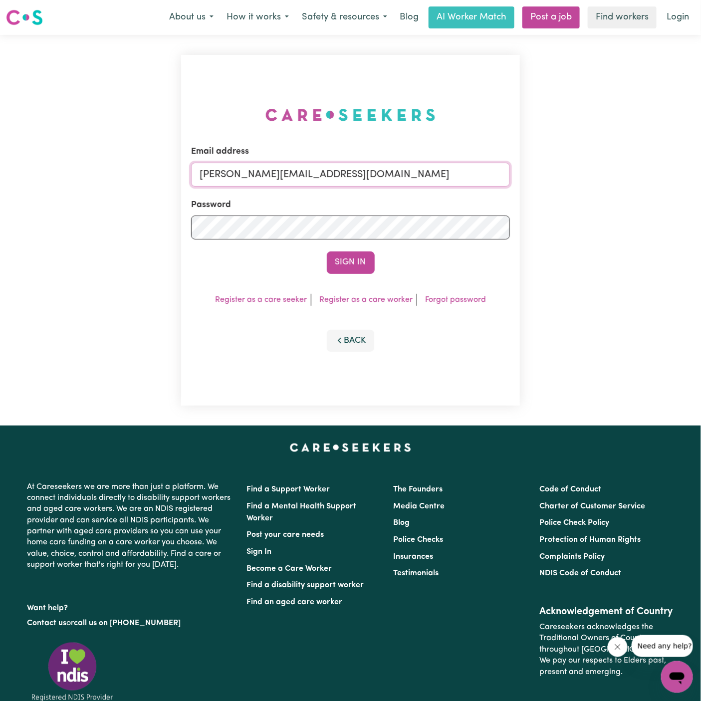
click at [406, 175] on input "[PERSON_NAME][EMAIL_ADDRESS][DOMAIN_NAME]" at bounding box center [350, 175] width 319 height 24
drag, startPoint x: 271, startPoint y: 175, endPoint x: 711, endPoint y: 183, distance: 440.0
click at [700, 183] on html "Menu About us How it works Safety & resources Blog AI Worker Match Post a job F…" at bounding box center [350, 416] width 701 height 832
type input "[EMAIL_ADDRESS][DOMAIN_NAME]"
click at [327, 251] on button "Sign In" at bounding box center [351, 262] width 48 height 22
